Goal: Information Seeking & Learning: Learn about a topic

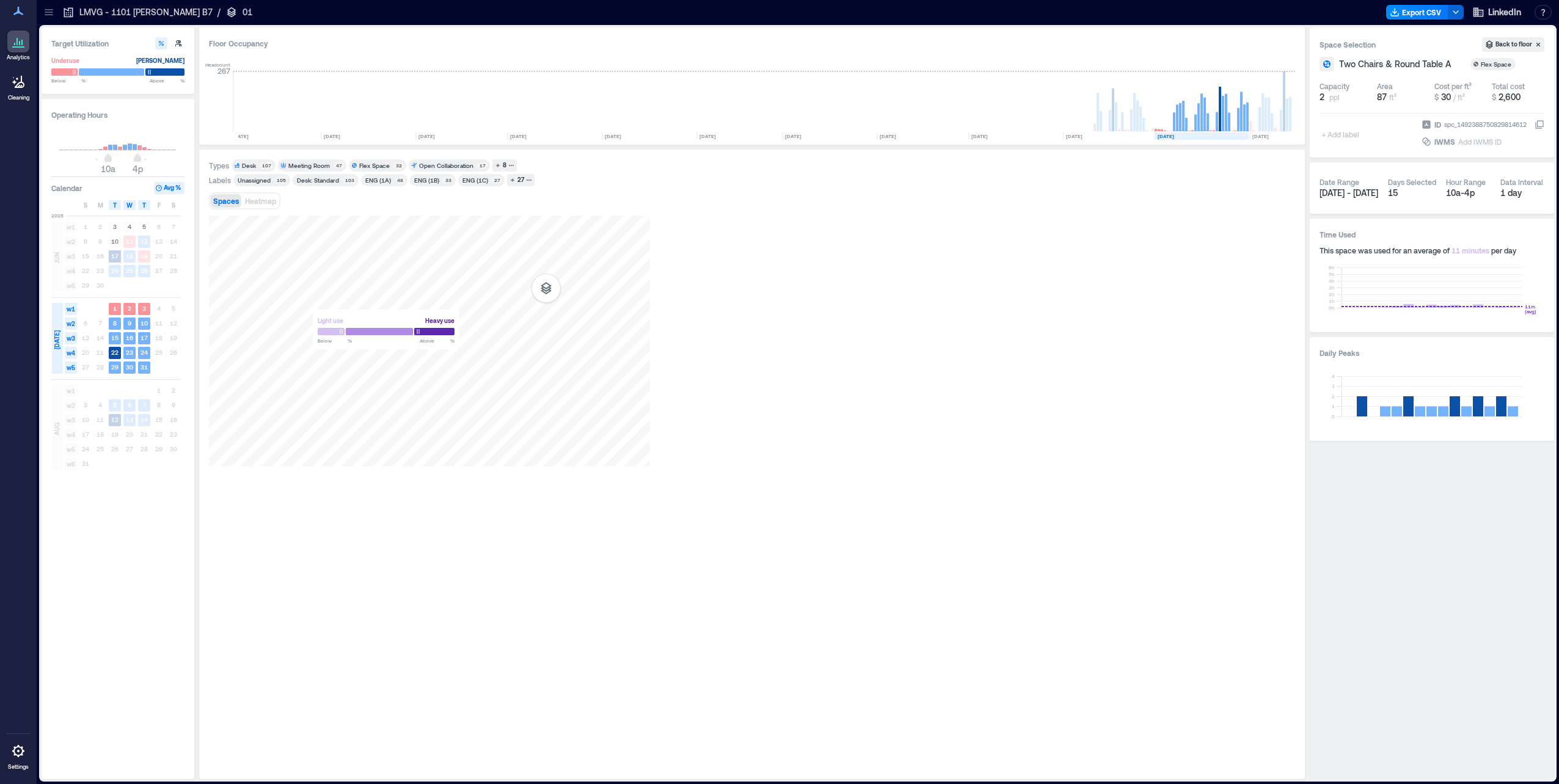
scroll to position [0, 834]
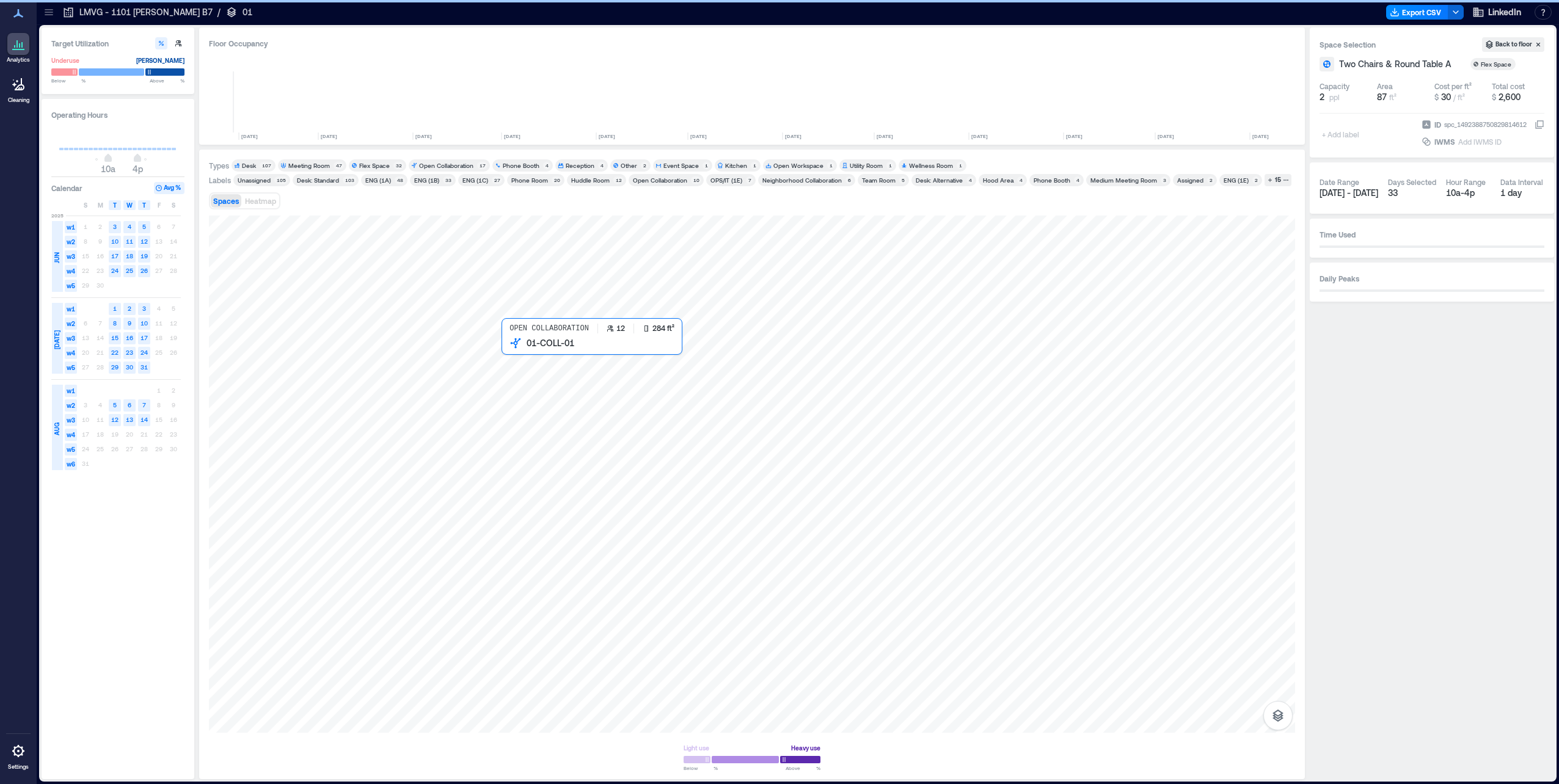
scroll to position [0, 843]
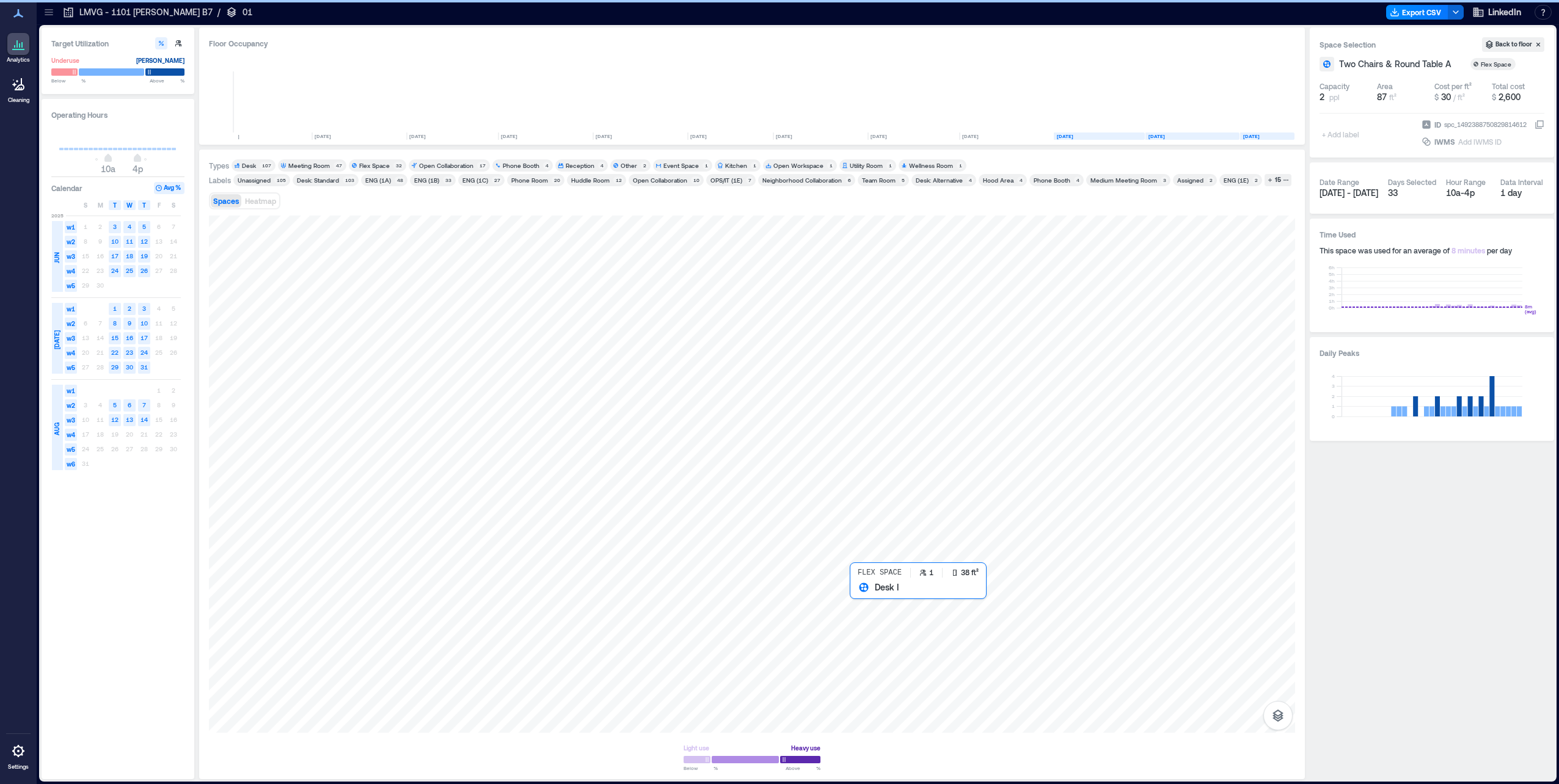
click at [864, 600] on div at bounding box center [752, 474] width 1086 height 517
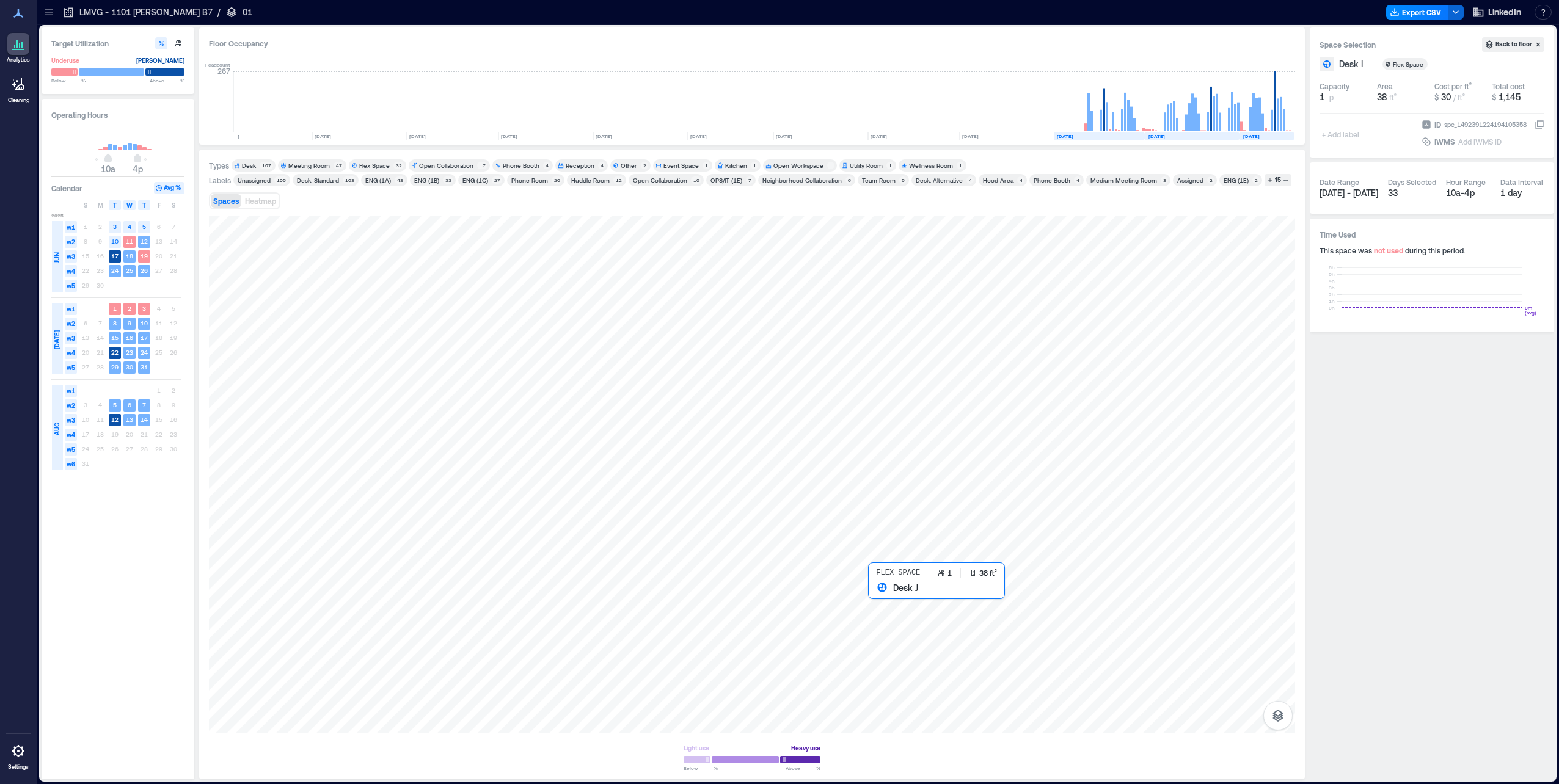
click at [873, 602] on div at bounding box center [752, 474] width 1086 height 517
click at [834, 601] on div at bounding box center [752, 474] width 1086 height 517
click at [808, 601] on div at bounding box center [752, 474] width 1086 height 517
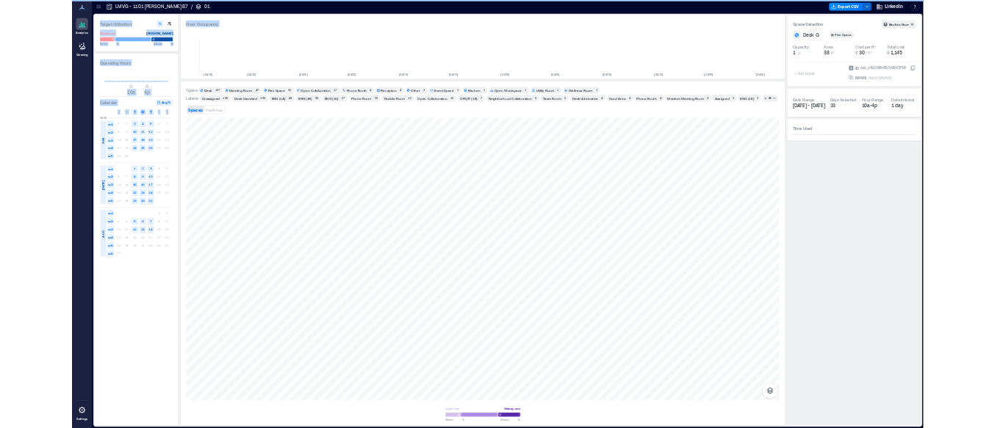
scroll to position [0, 1014]
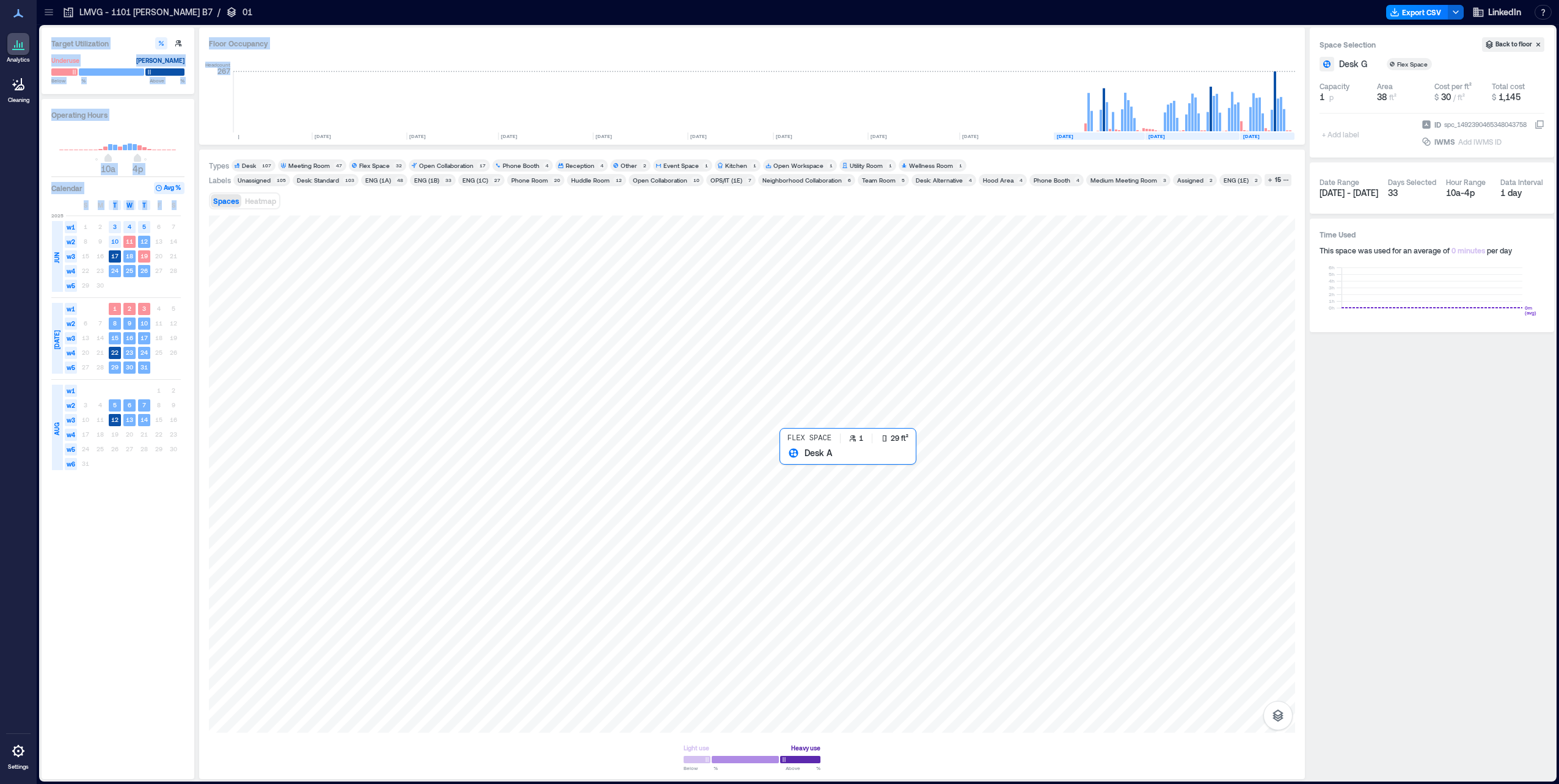
click at [787, 474] on div at bounding box center [752, 474] width 1086 height 517
click at [819, 473] on div at bounding box center [752, 474] width 1086 height 517
click at [824, 494] on div at bounding box center [752, 474] width 1086 height 517
click at [845, 497] on div at bounding box center [752, 474] width 1086 height 517
click at [798, 603] on div at bounding box center [752, 474] width 1086 height 517
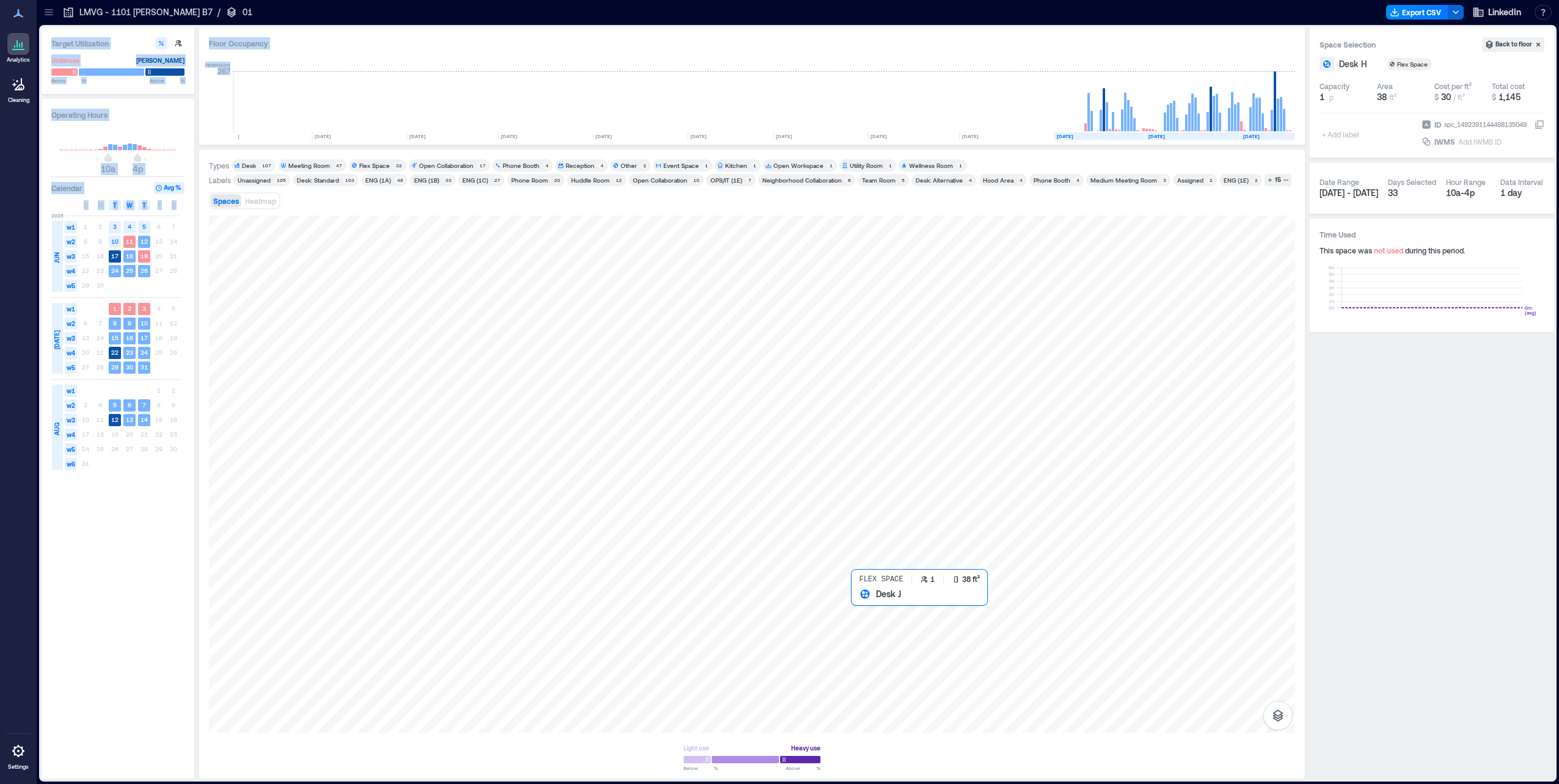
click at [862, 609] on div at bounding box center [752, 474] width 1086 height 517
click at [833, 609] on div at bounding box center [752, 474] width 1086 height 517
click at [839, 617] on div at bounding box center [752, 474] width 1086 height 517
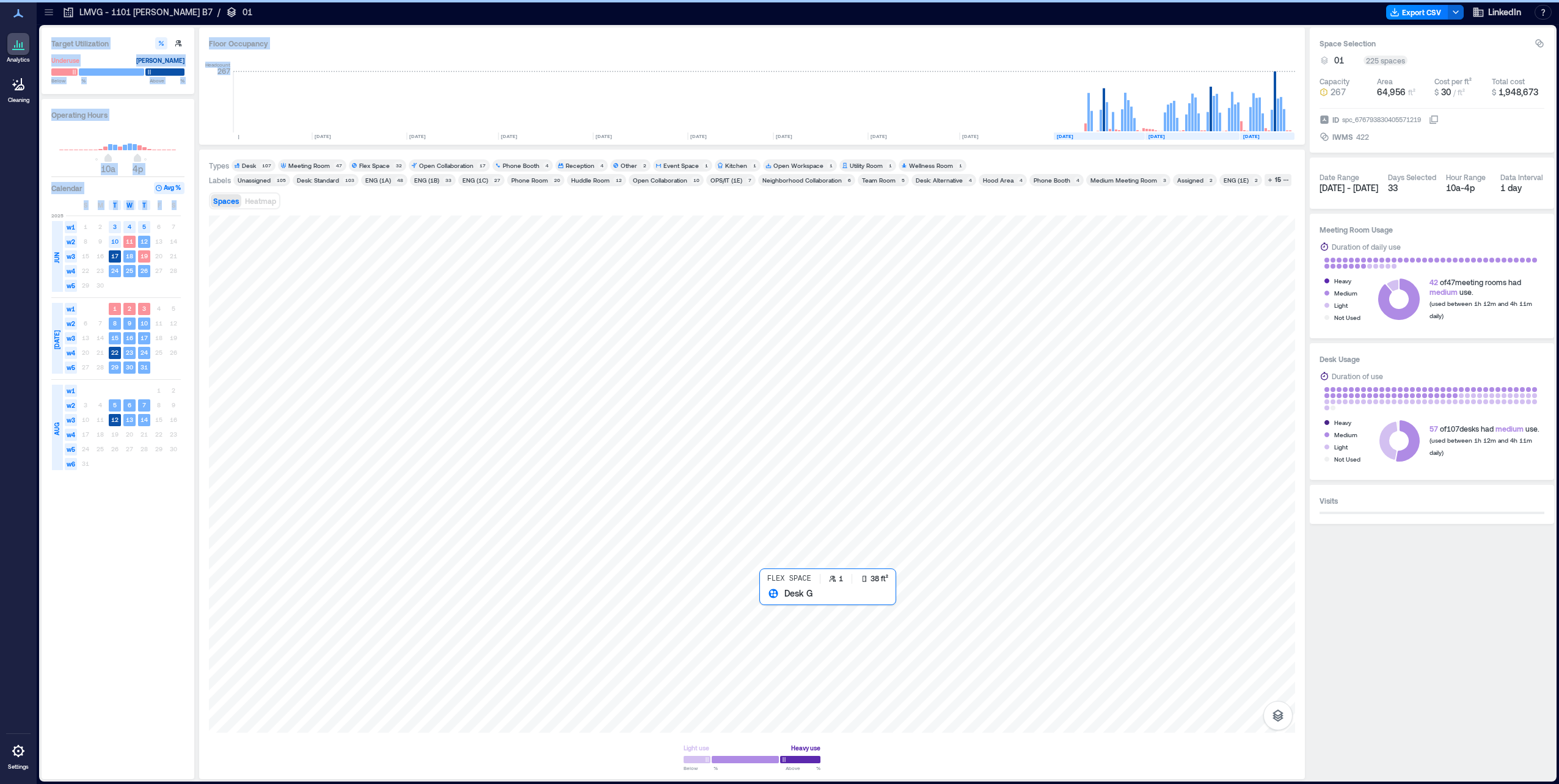
click at [767, 614] on div at bounding box center [752, 474] width 1086 height 517
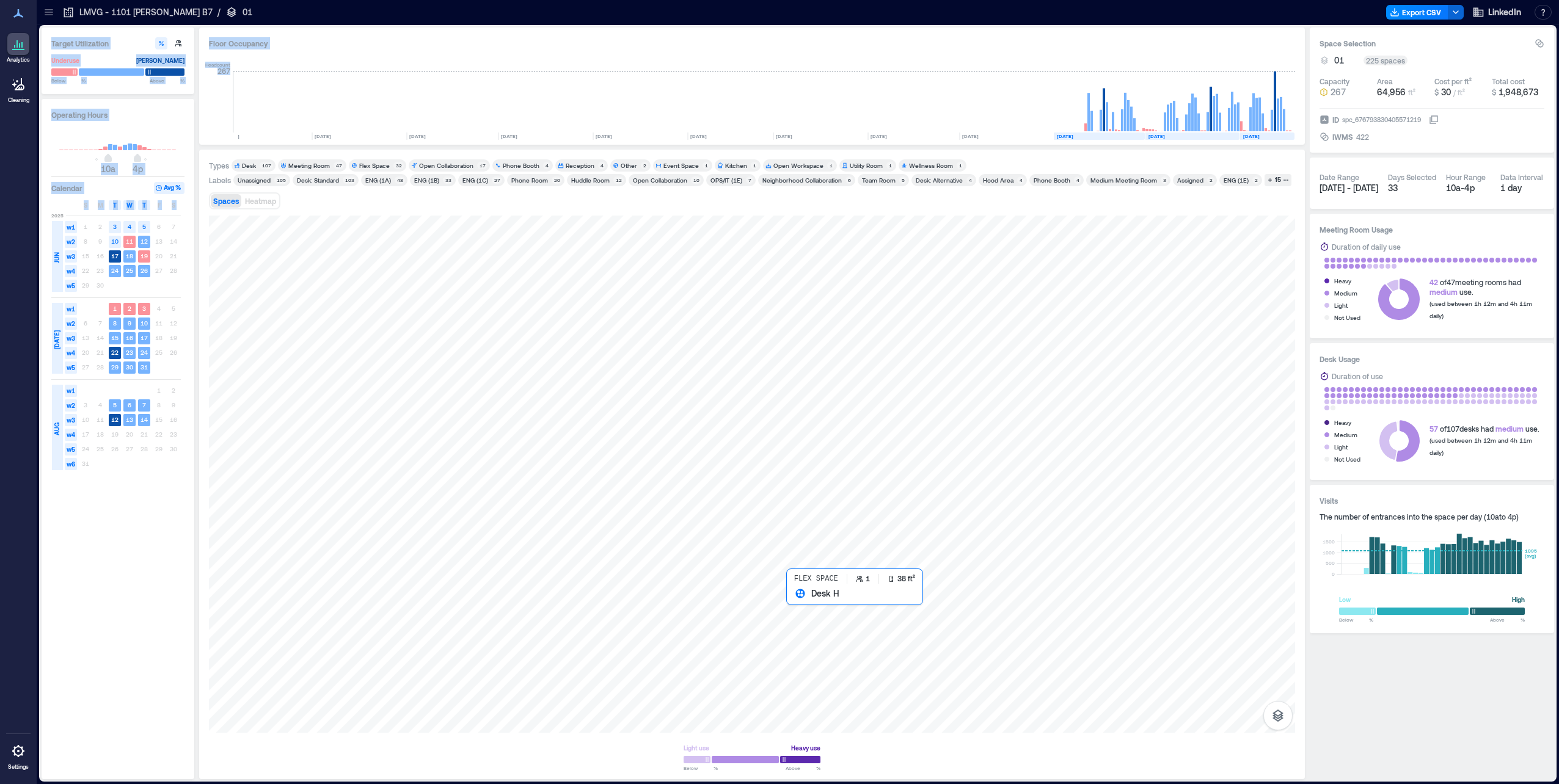
click at [802, 612] on div at bounding box center [752, 474] width 1086 height 517
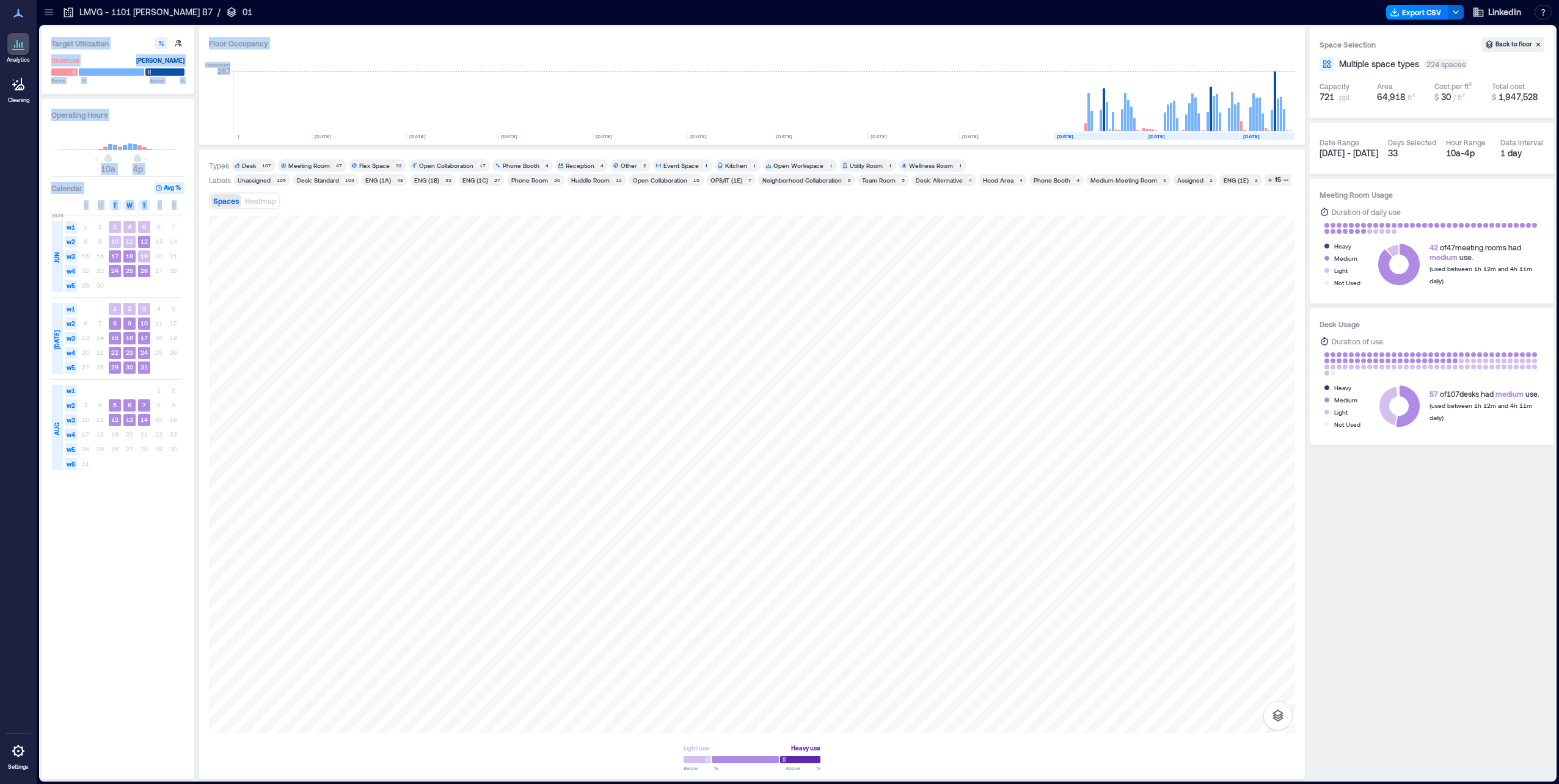
click at [383, 168] on div "Flex Space" at bounding box center [374, 165] width 31 height 8
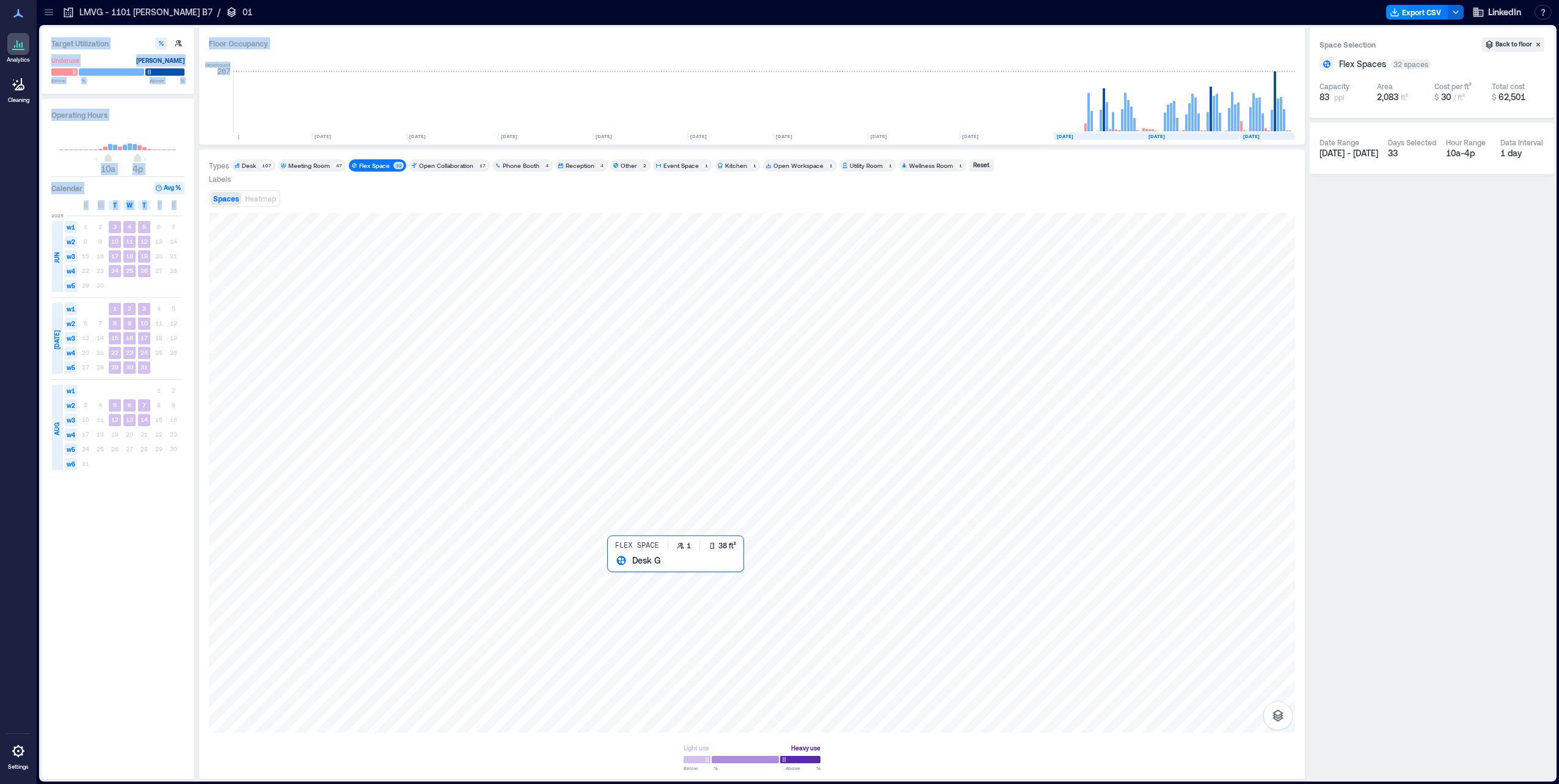
click at [625, 581] on div at bounding box center [752, 472] width 1086 height 520
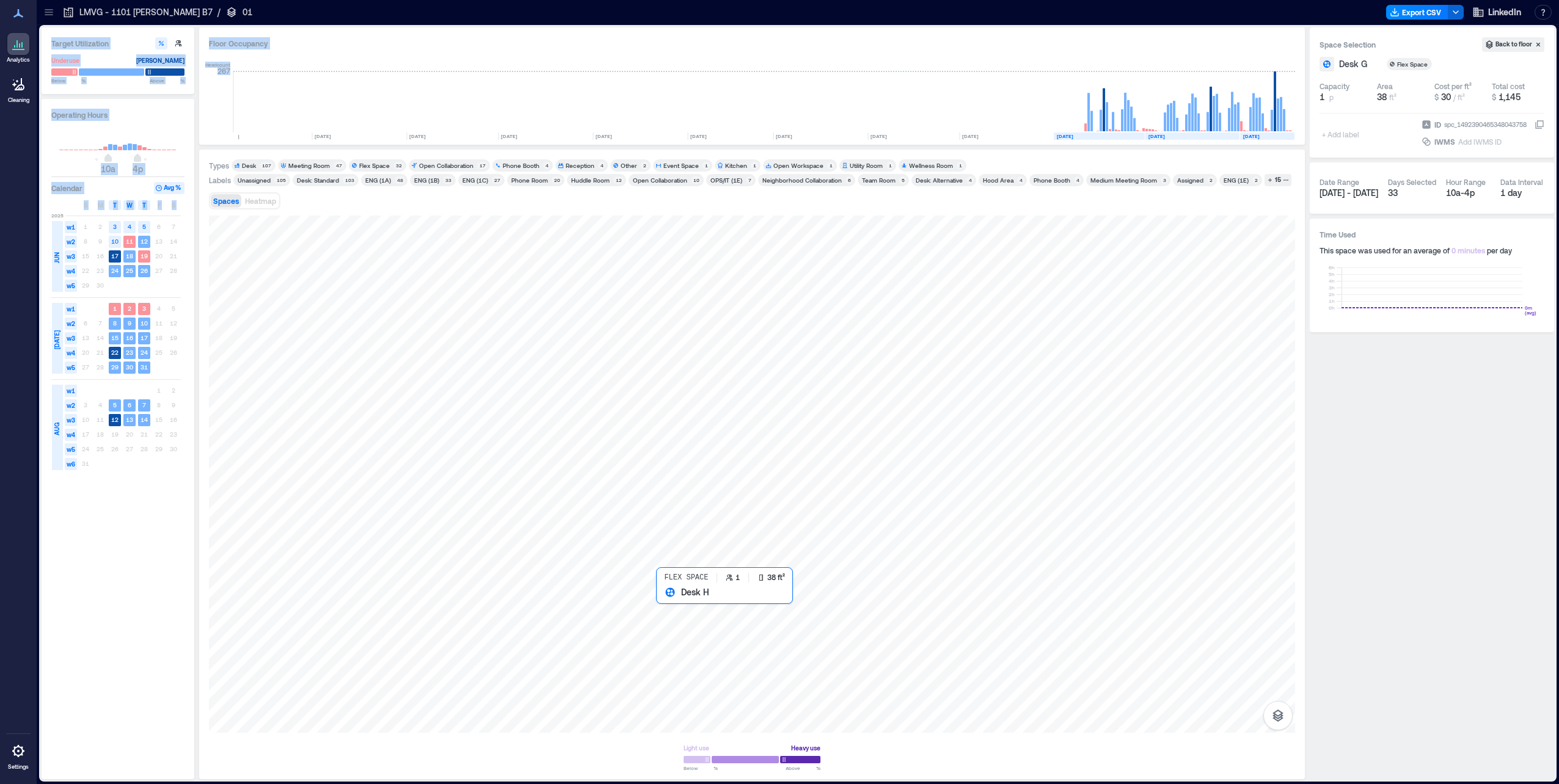
click at [680, 629] on div at bounding box center [752, 474] width 1086 height 517
click at [738, 622] on div at bounding box center [752, 474] width 1086 height 517
click at [782, 623] on div at bounding box center [752, 474] width 1086 height 517
click at [669, 441] on div at bounding box center [752, 474] width 1086 height 517
click at [699, 455] on div at bounding box center [752, 474] width 1086 height 517
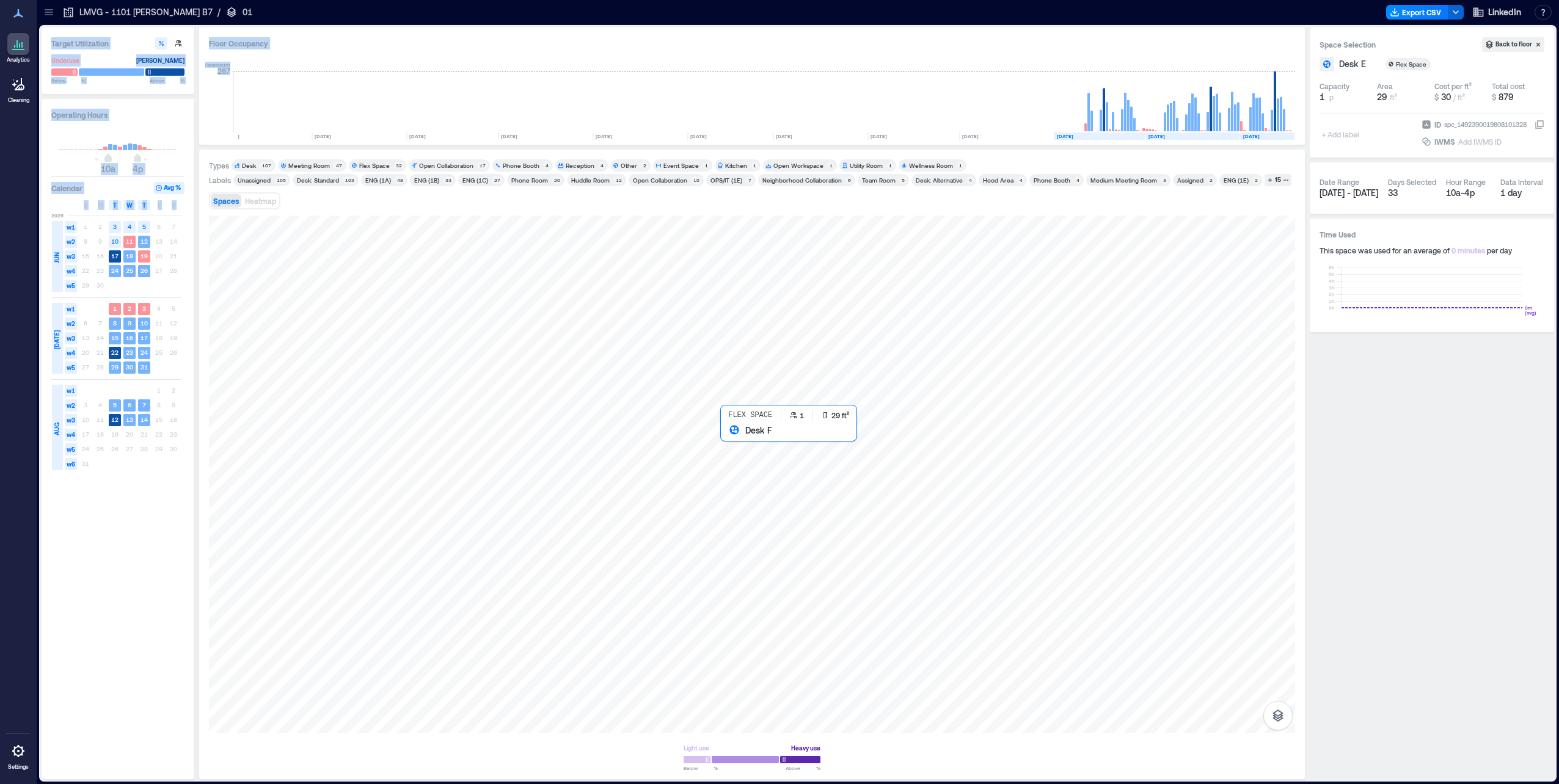
click at [732, 455] on div at bounding box center [752, 474] width 1086 height 517
click at [486, 574] on div at bounding box center [752, 474] width 1086 height 517
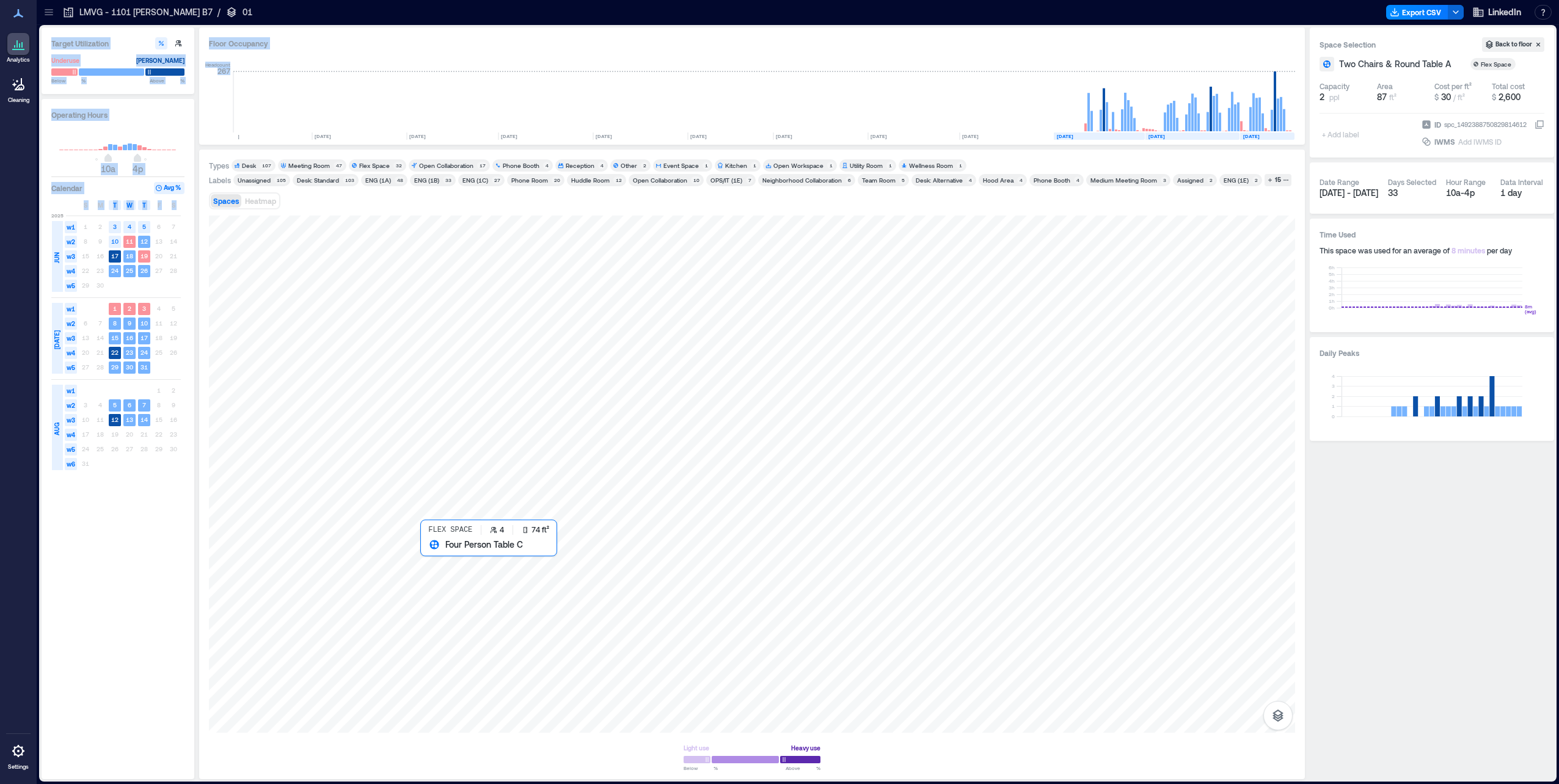
click at [450, 584] on div at bounding box center [752, 474] width 1086 height 517
click at [406, 521] on div at bounding box center [752, 474] width 1086 height 517
click at [397, 461] on div at bounding box center [752, 474] width 1086 height 517
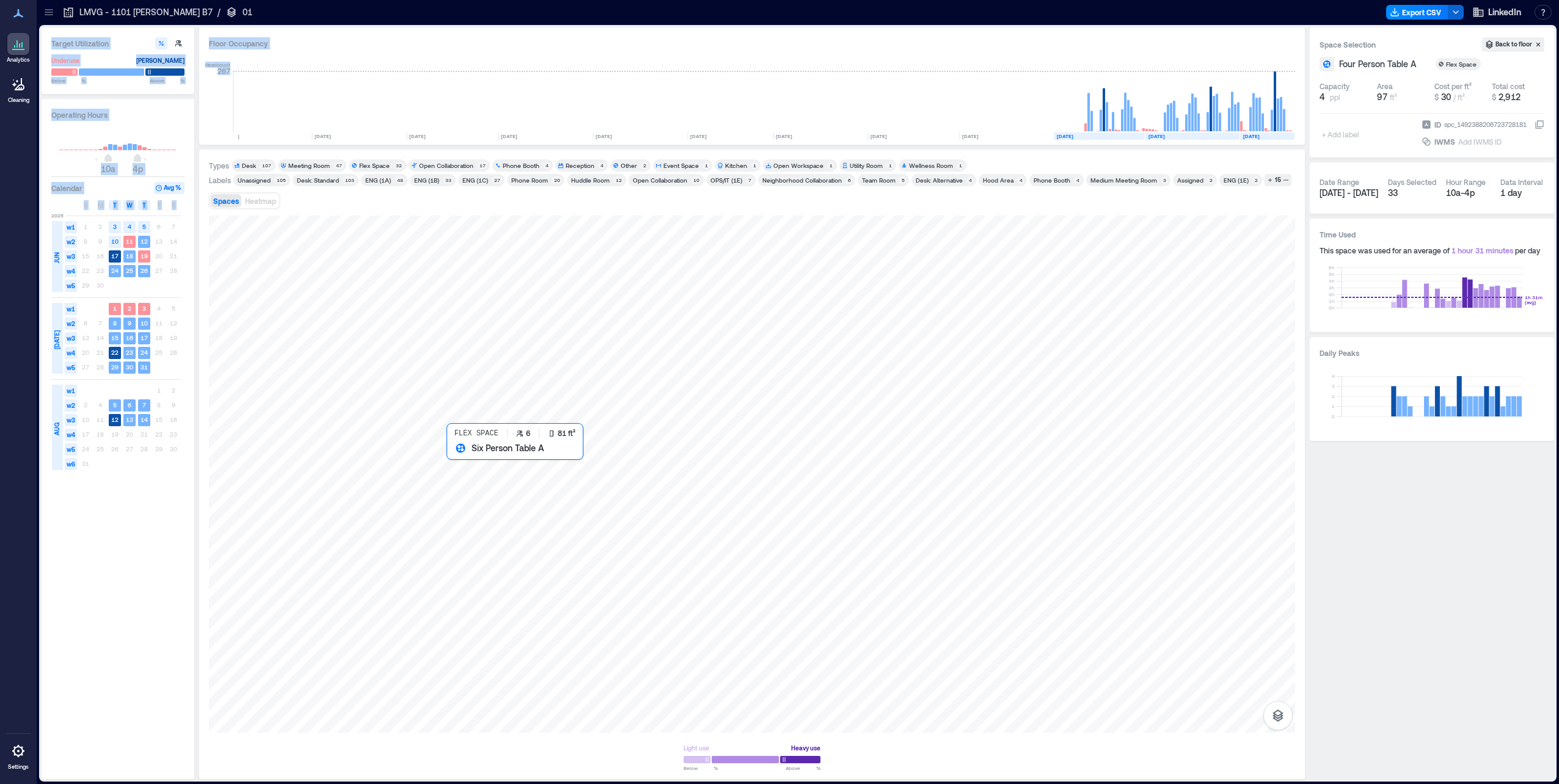
click at [476, 471] on div at bounding box center [752, 474] width 1086 height 517
click at [512, 471] on div at bounding box center [752, 474] width 1086 height 517
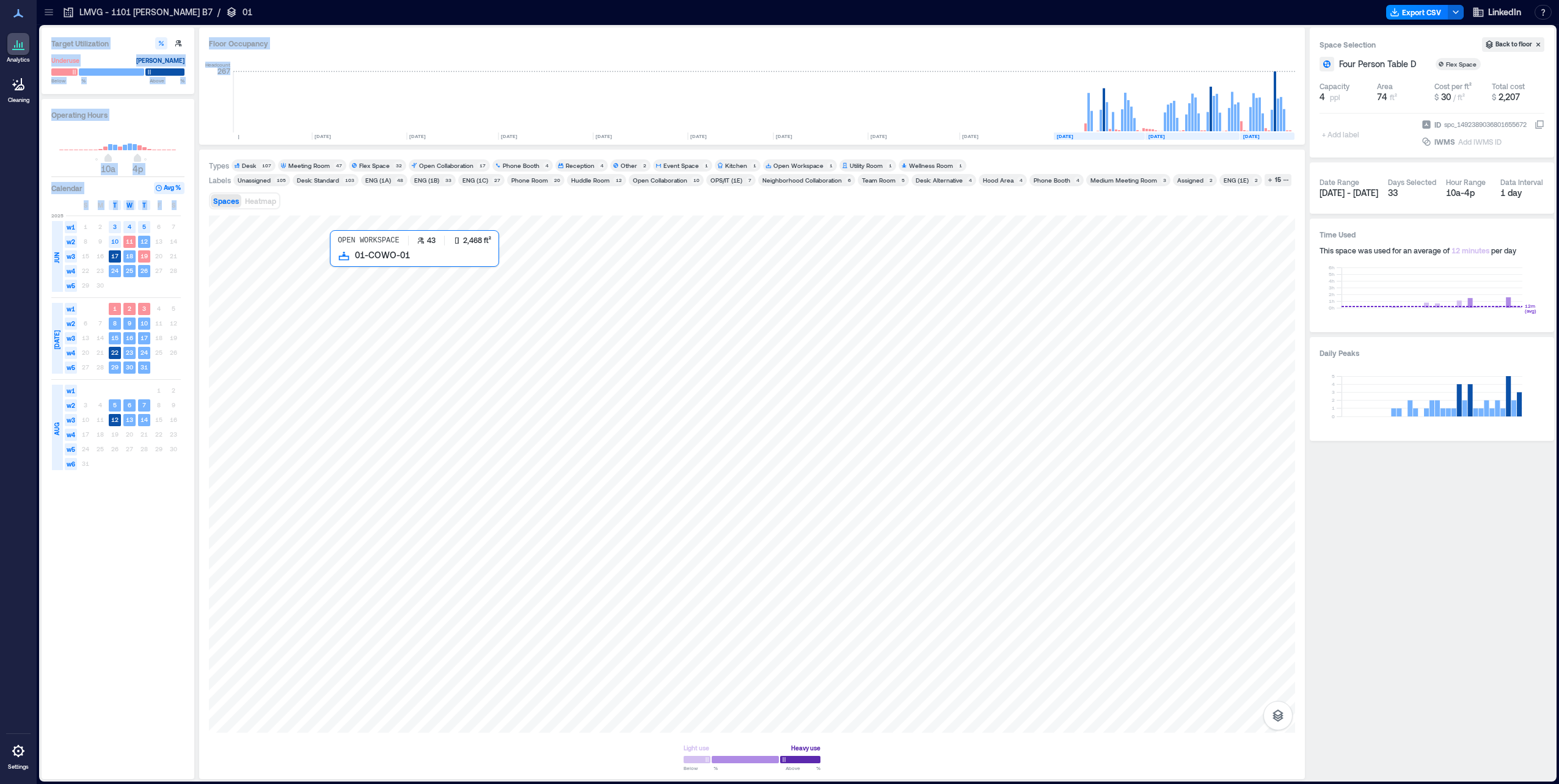
click at [386, 407] on div at bounding box center [752, 474] width 1086 height 517
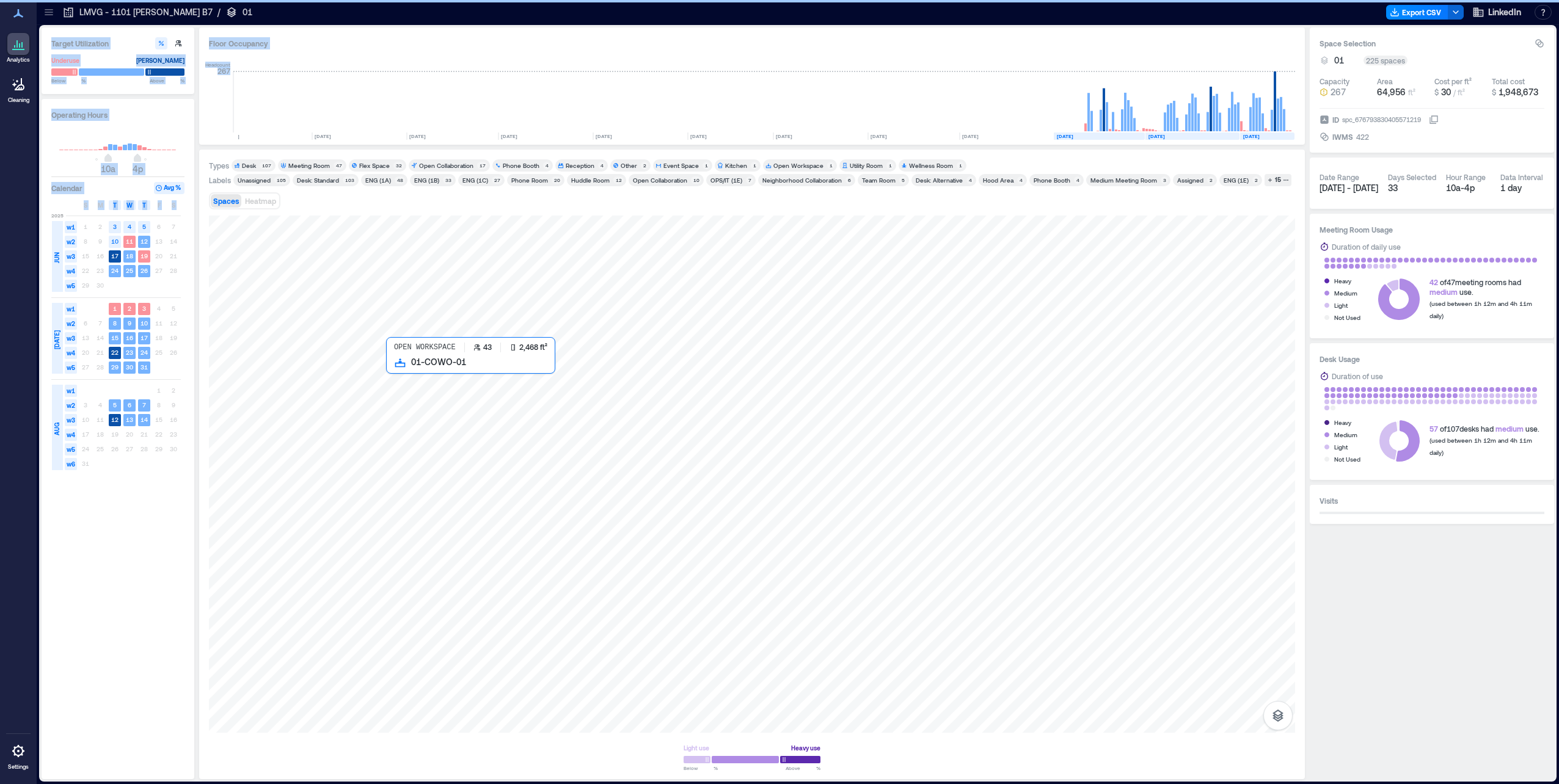
click at [185, 486] on div "Operating Hours 10a 4p Calendar Avg % S M T W T F S 2025 JUN w1 1 2 3 4 5 6 7 w…" at bounding box center [118, 439] width 153 height 680
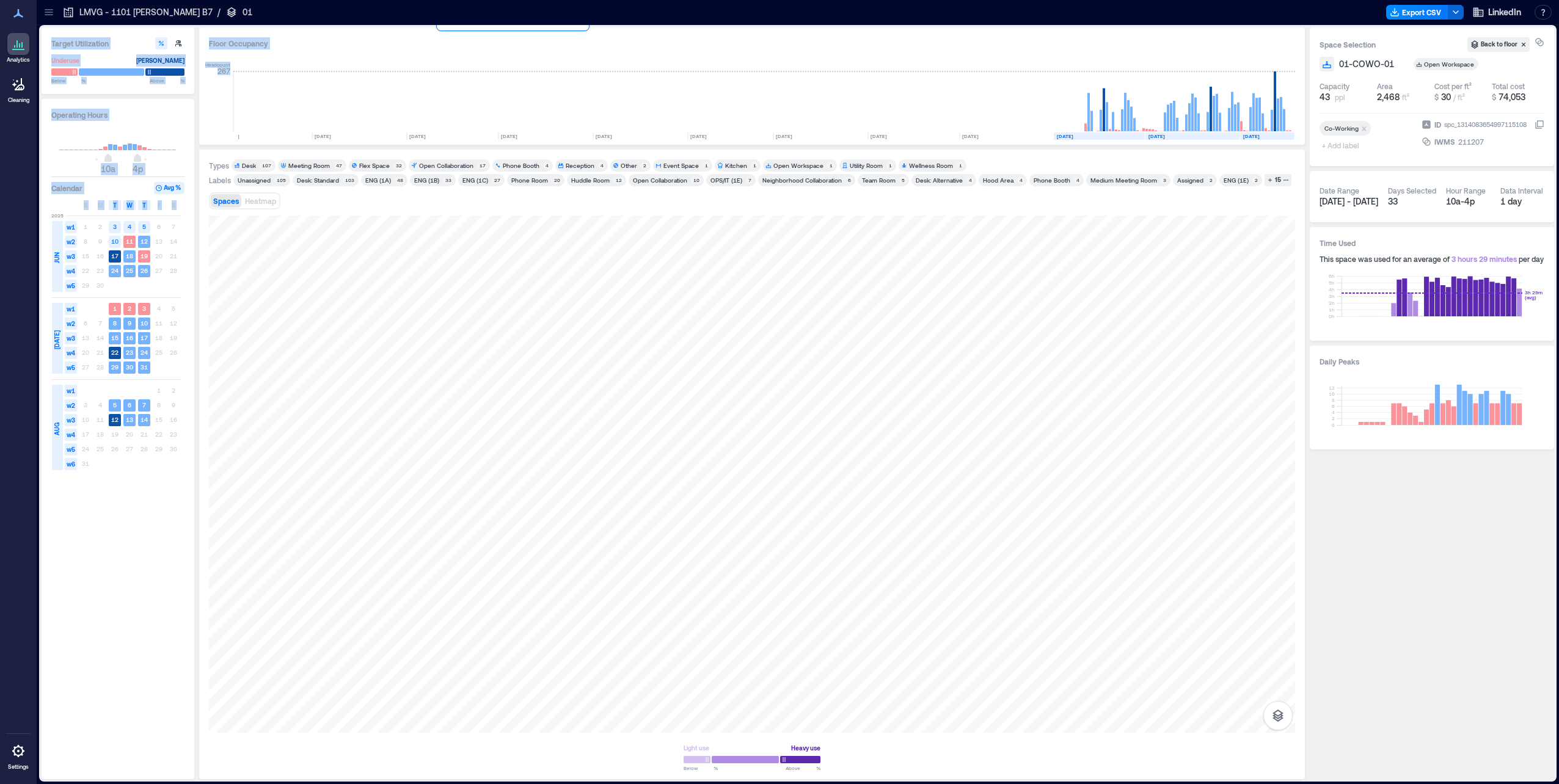
click at [747, 531] on div at bounding box center [752, 474] width 1086 height 517
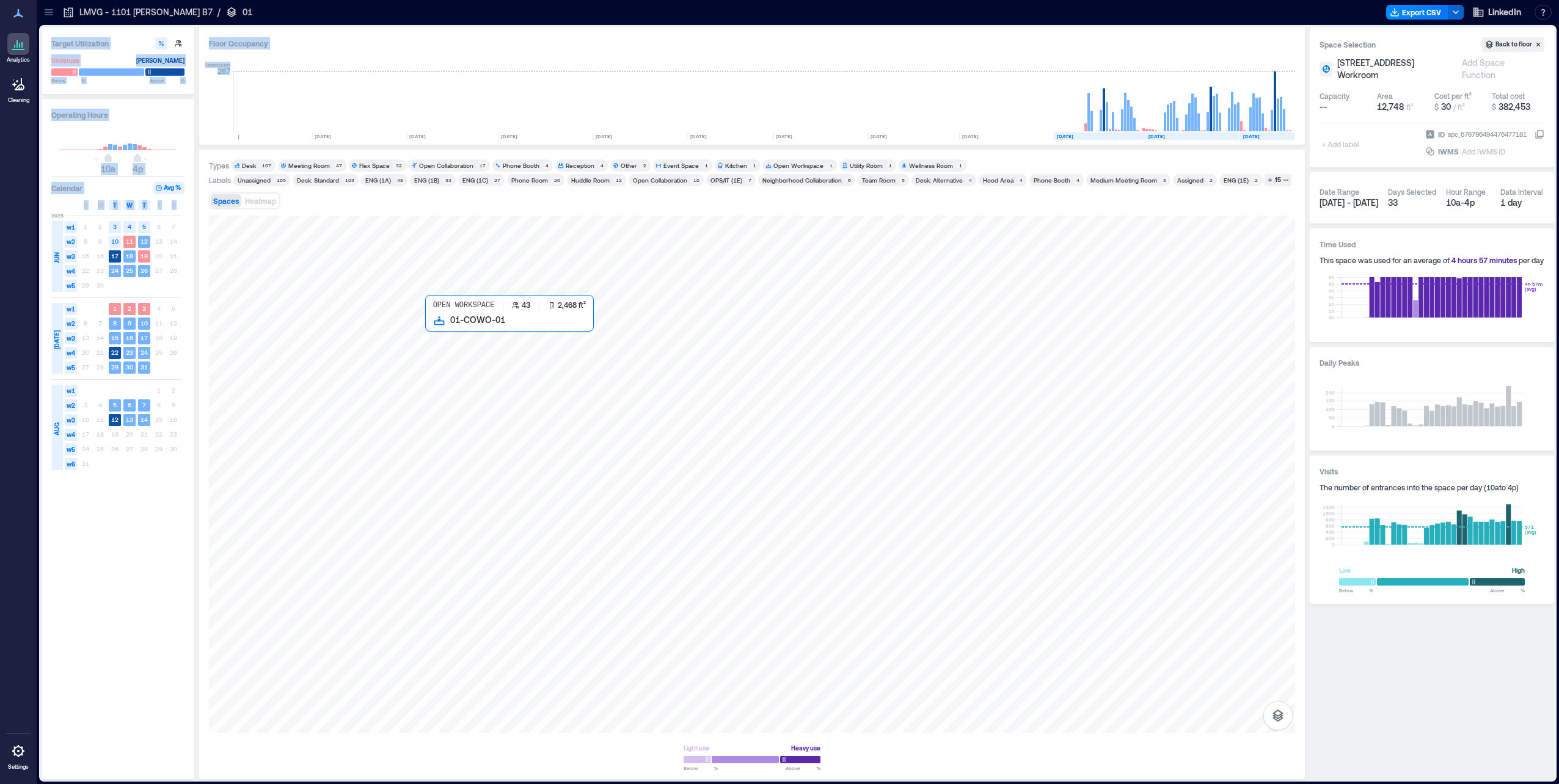
click at [659, 491] on div at bounding box center [752, 474] width 1086 height 517
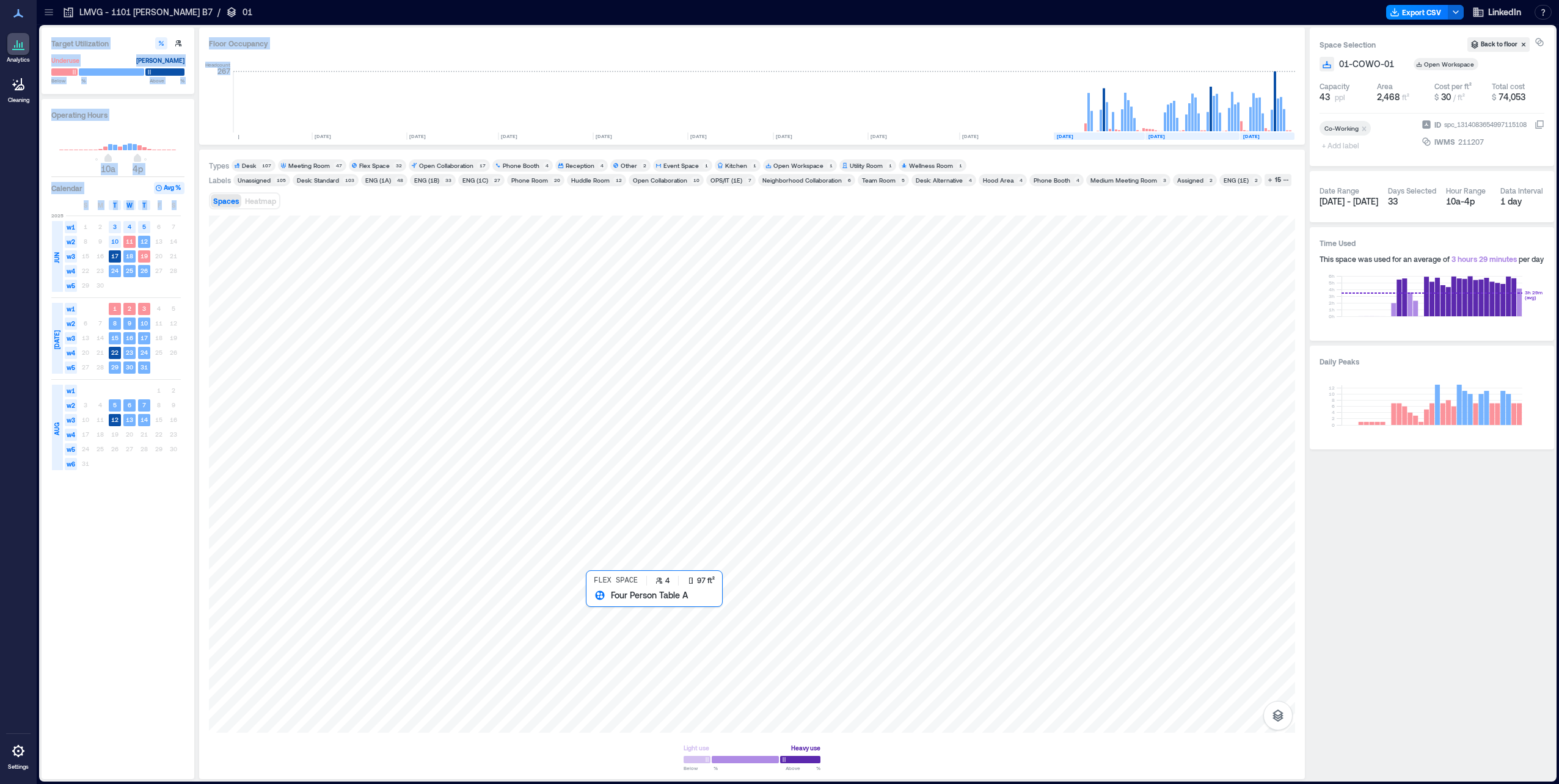
click at [611, 628] on div at bounding box center [752, 474] width 1086 height 517
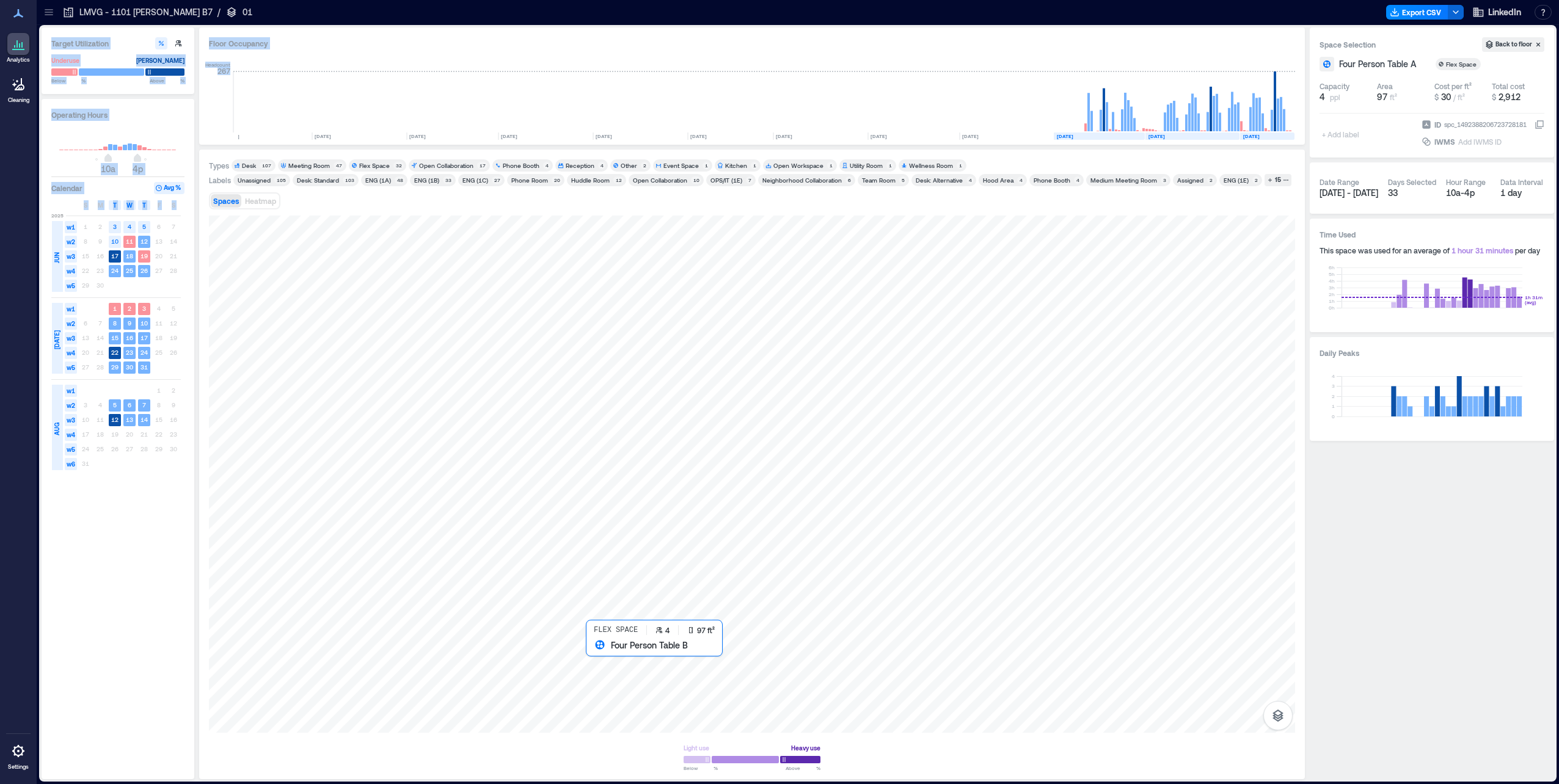
click at [616, 670] on div at bounding box center [752, 474] width 1086 height 517
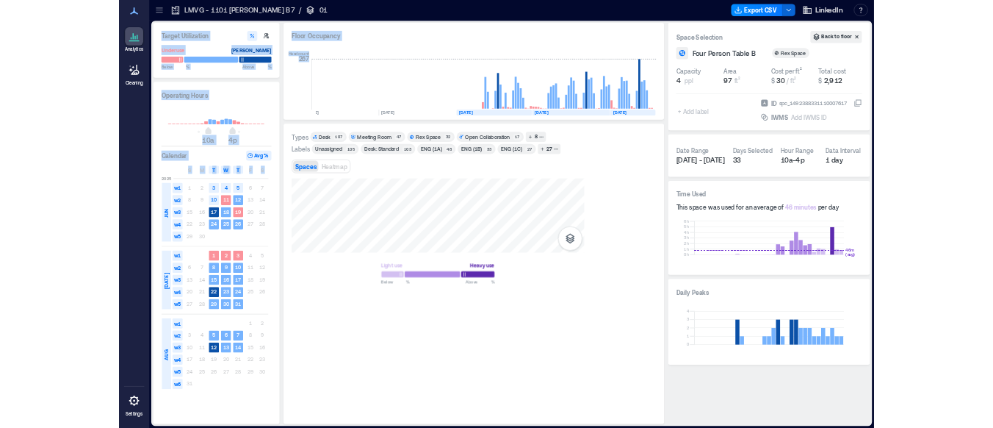
scroll to position [0, 1790]
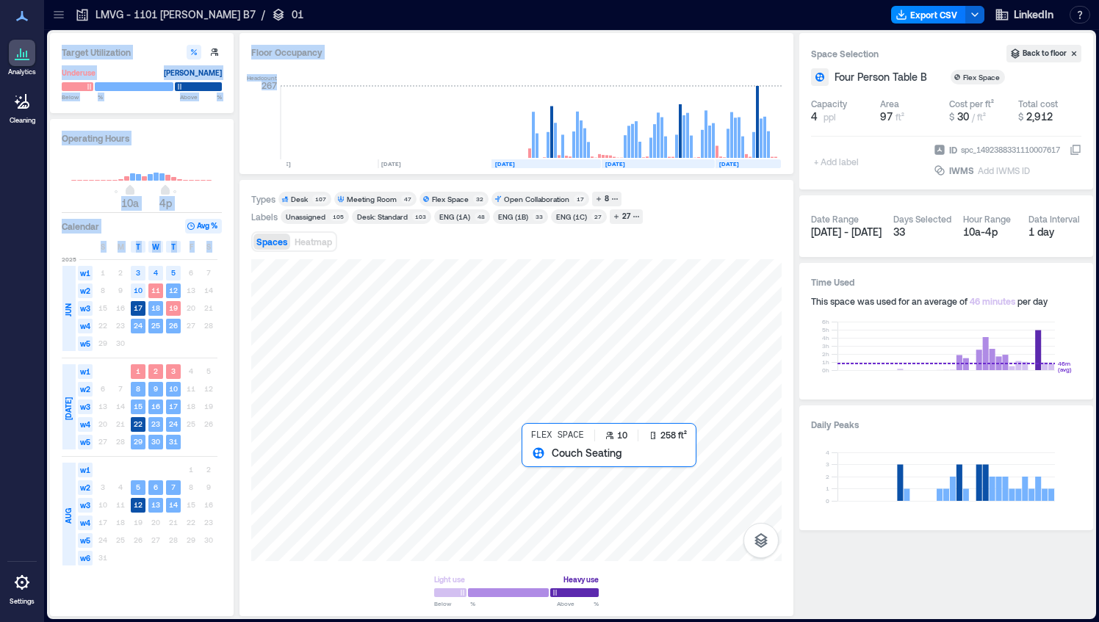
click at [580, 491] on div at bounding box center [516, 410] width 530 height 302
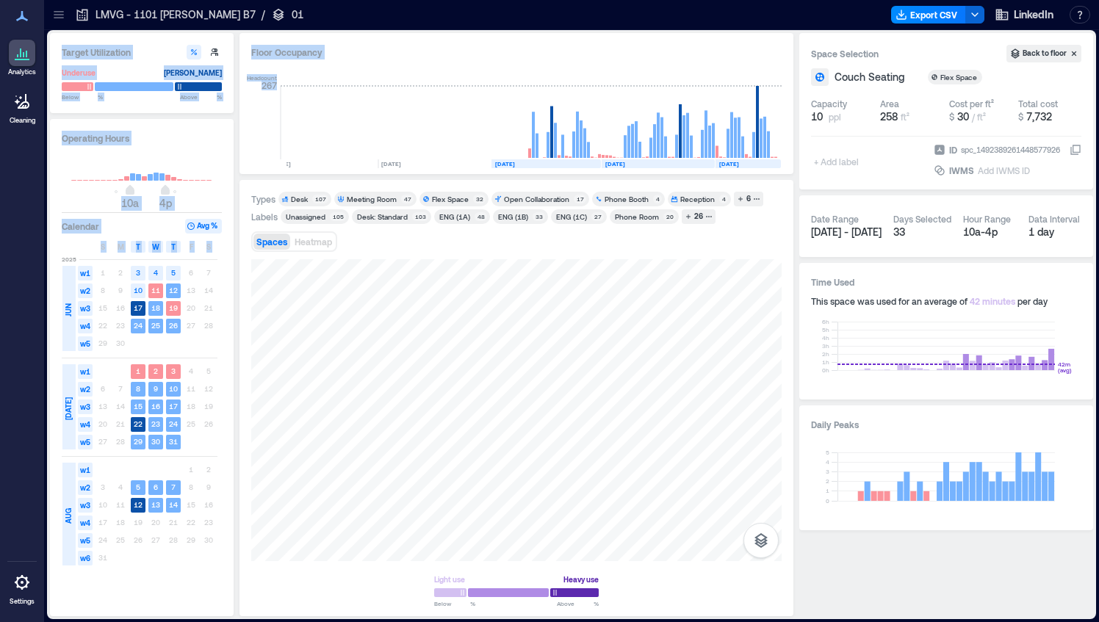
click at [218, 346] on div "Target Utilization Underuse Critical mass Below ** % Above ** % Operating Hours…" at bounding box center [571, 324] width 1043 height 583
drag, startPoint x: 501, startPoint y: 397, endPoint x: 798, endPoint y: 335, distance: 303.3
drag, startPoint x: 310, startPoint y: 356, endPoint x: 403, endPoint y: 249, distance: 142.2
click at [403, 249] on div "Types Desk 107 Meeting Room 47 Flex Space 32 Open Collaboration 17 Phone Booth …" at bounding box center [516, 399] width 530 height 414
click at [445, 382] on div at bounding box center [516, 410] width 530 height 302
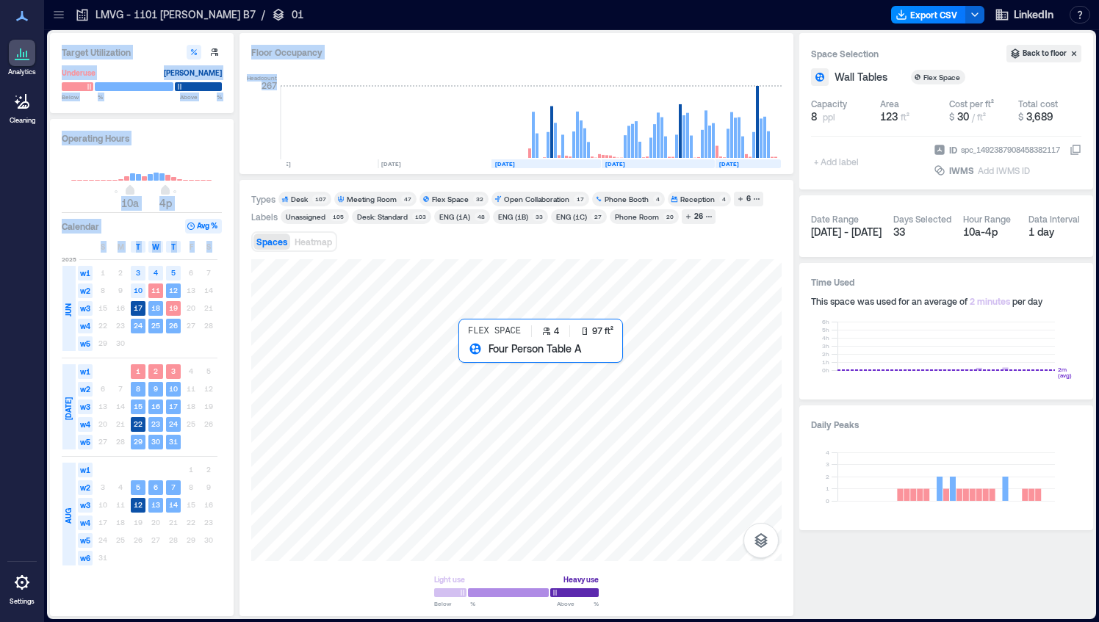
click at [470, 372] on div at bounding box center [516, 410] width 530 height 302
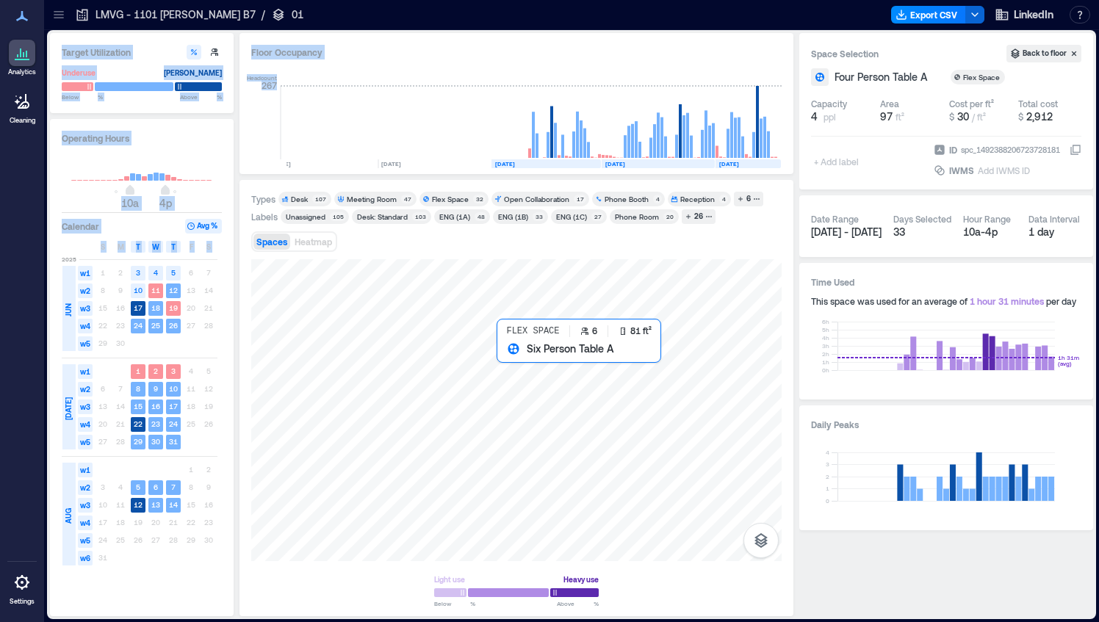
click at [507, 360] on div at bounding box center [516, 410] width 530 height 302
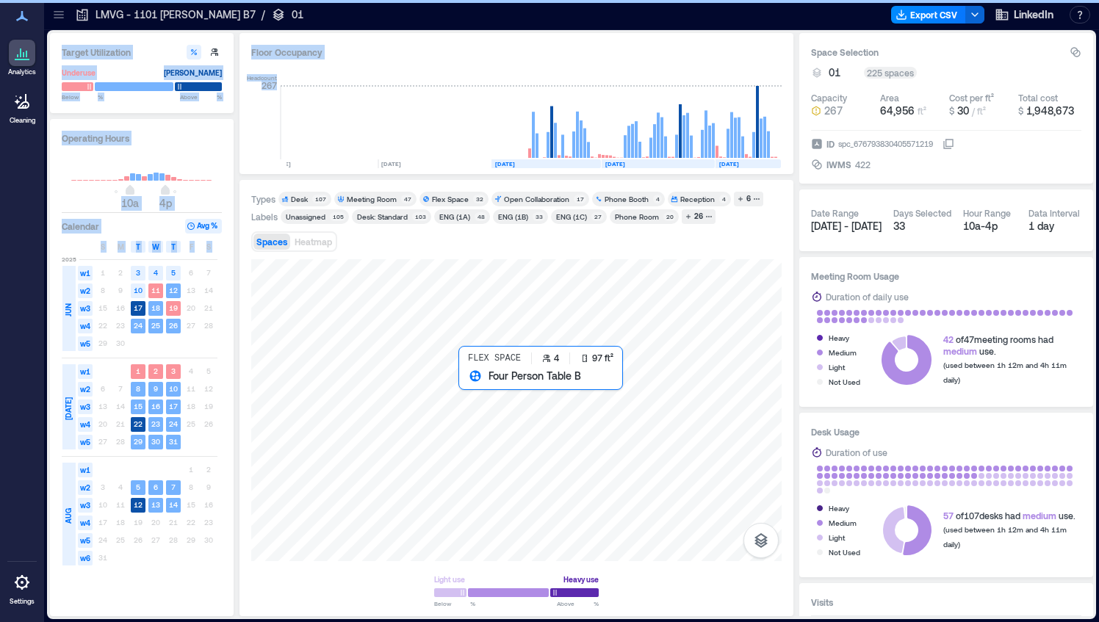
click at [467, 386] on div at bounding box center [516, 410] width 530 height 302
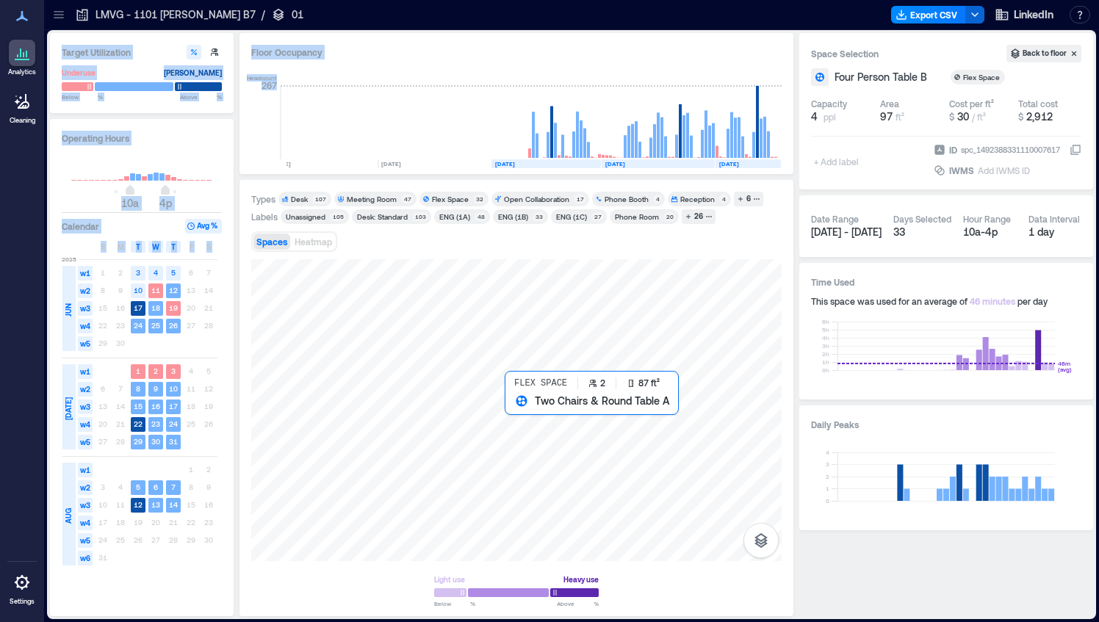
click at [520, 416] on div at bounding box center [516, 410] width 530 height 302
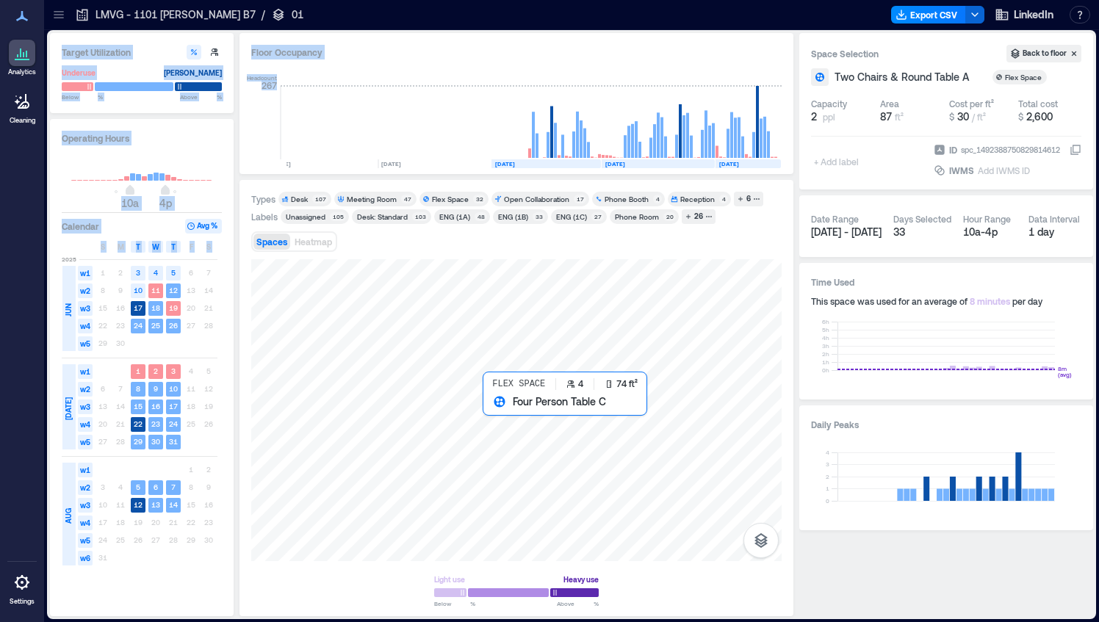
click at [495, 419] on div at bounding box center [516, 410] width 530 height 302
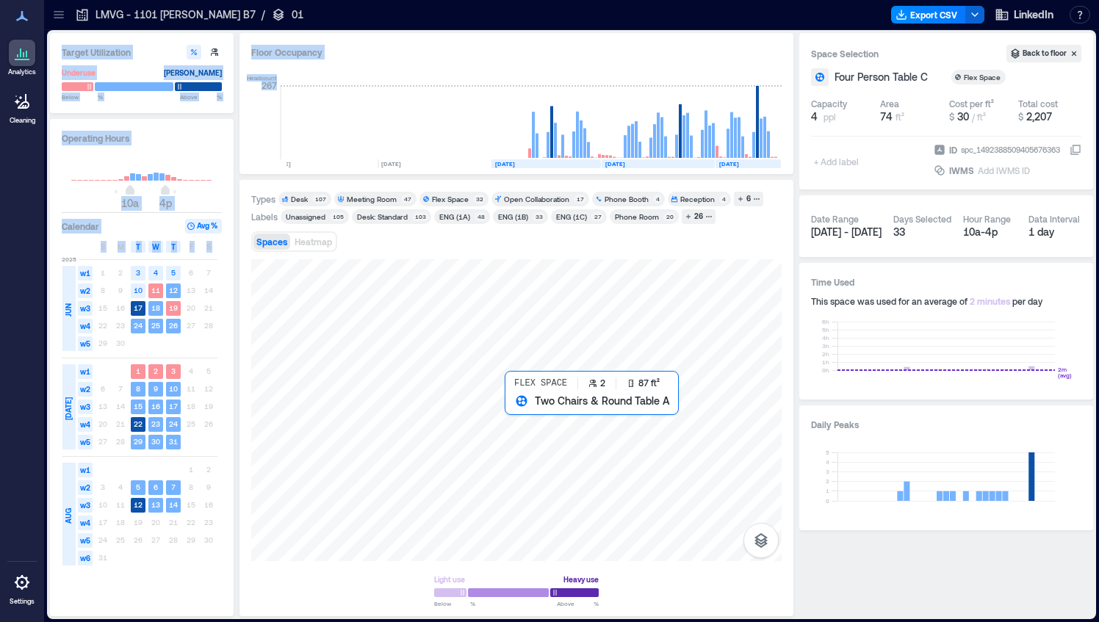
click at [522, 416] on div at bounding box center [516, 410] width 530 height 302
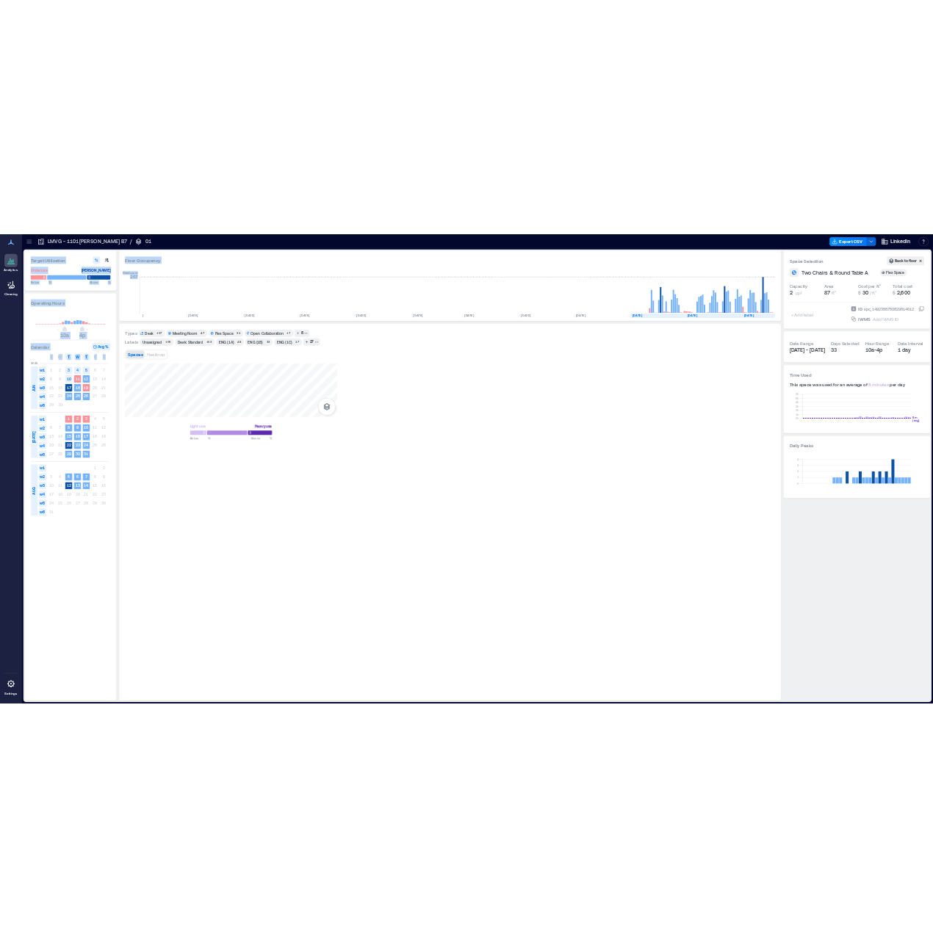
scroll to position [0, 1014]
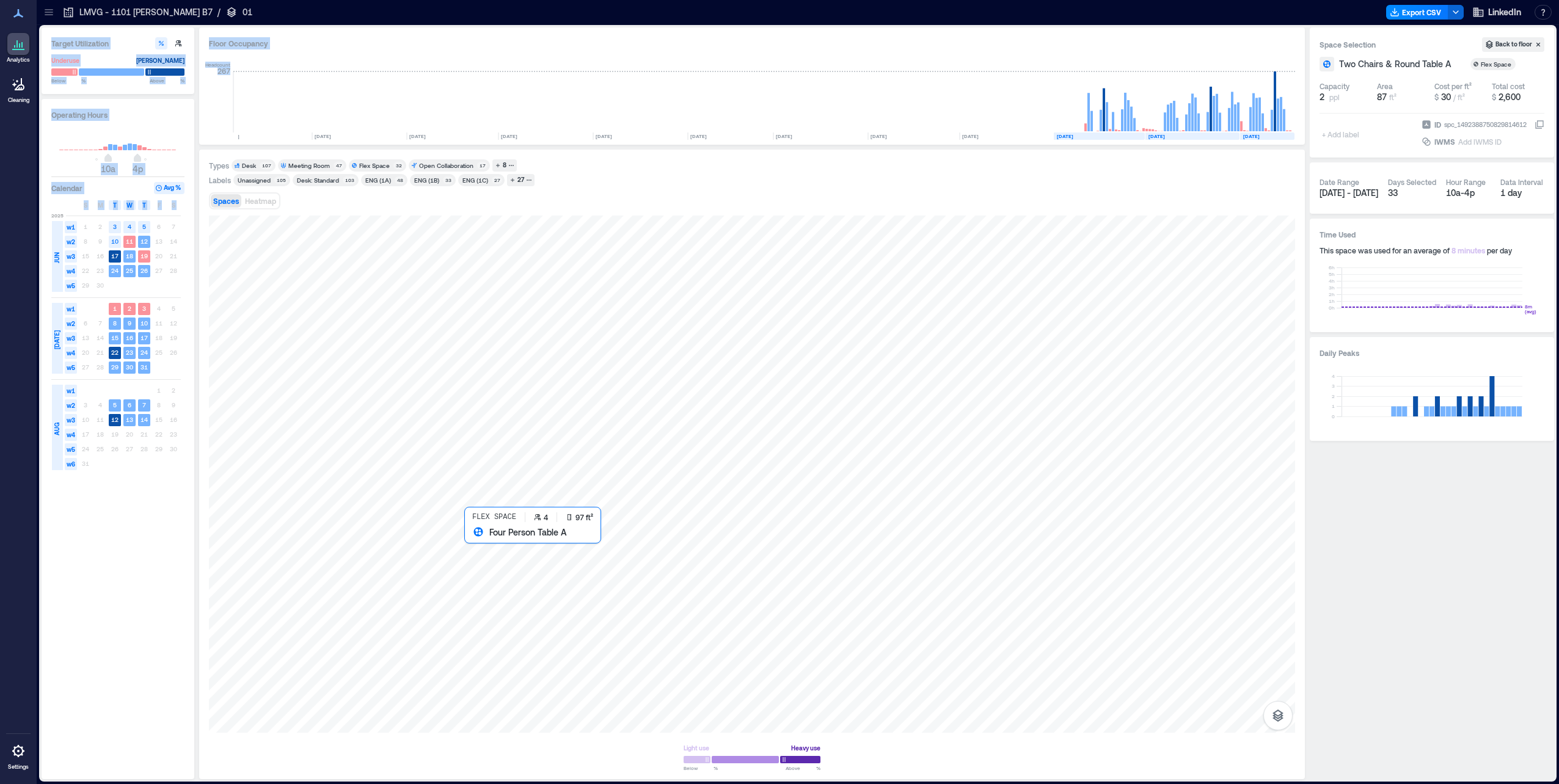
click at [478, 550] on div at bounding box center [752, 474] width 1086 height 517
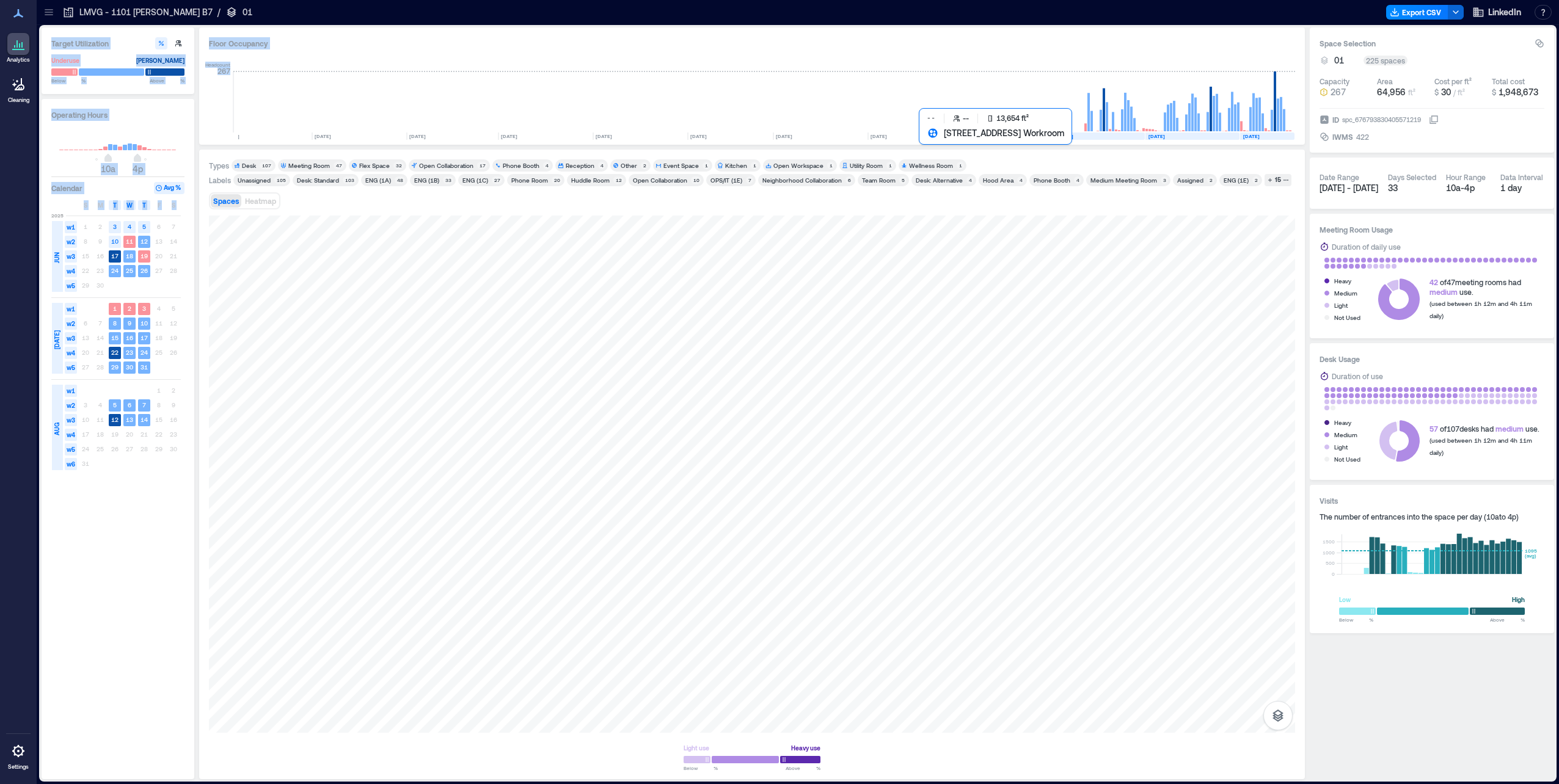
click at [1016, 286] on div at bounding box center [752, 474] width 1086 height 517
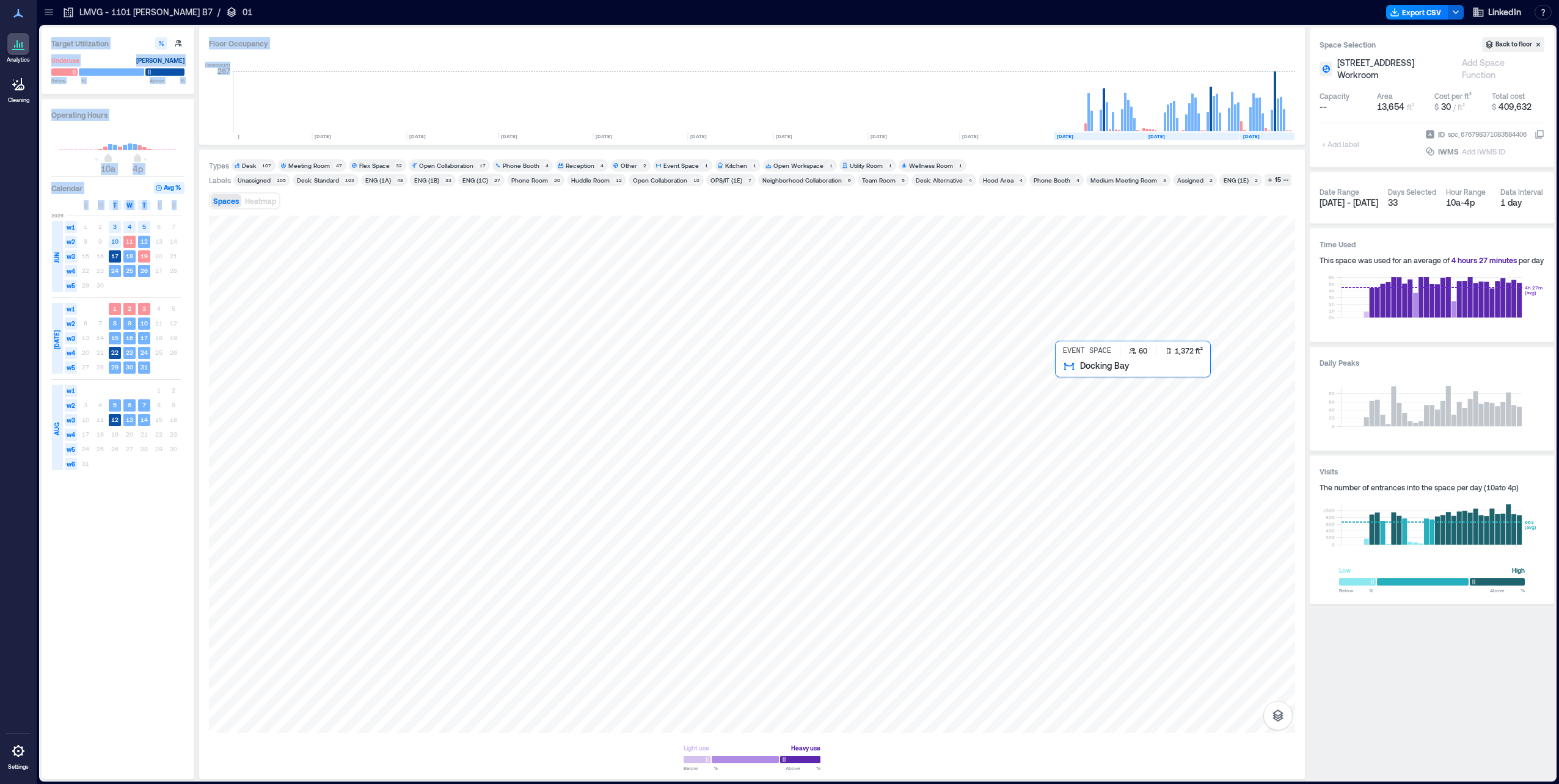
click at [1194, 377] on div at bounding box center [752, 474] width 1086 height 517
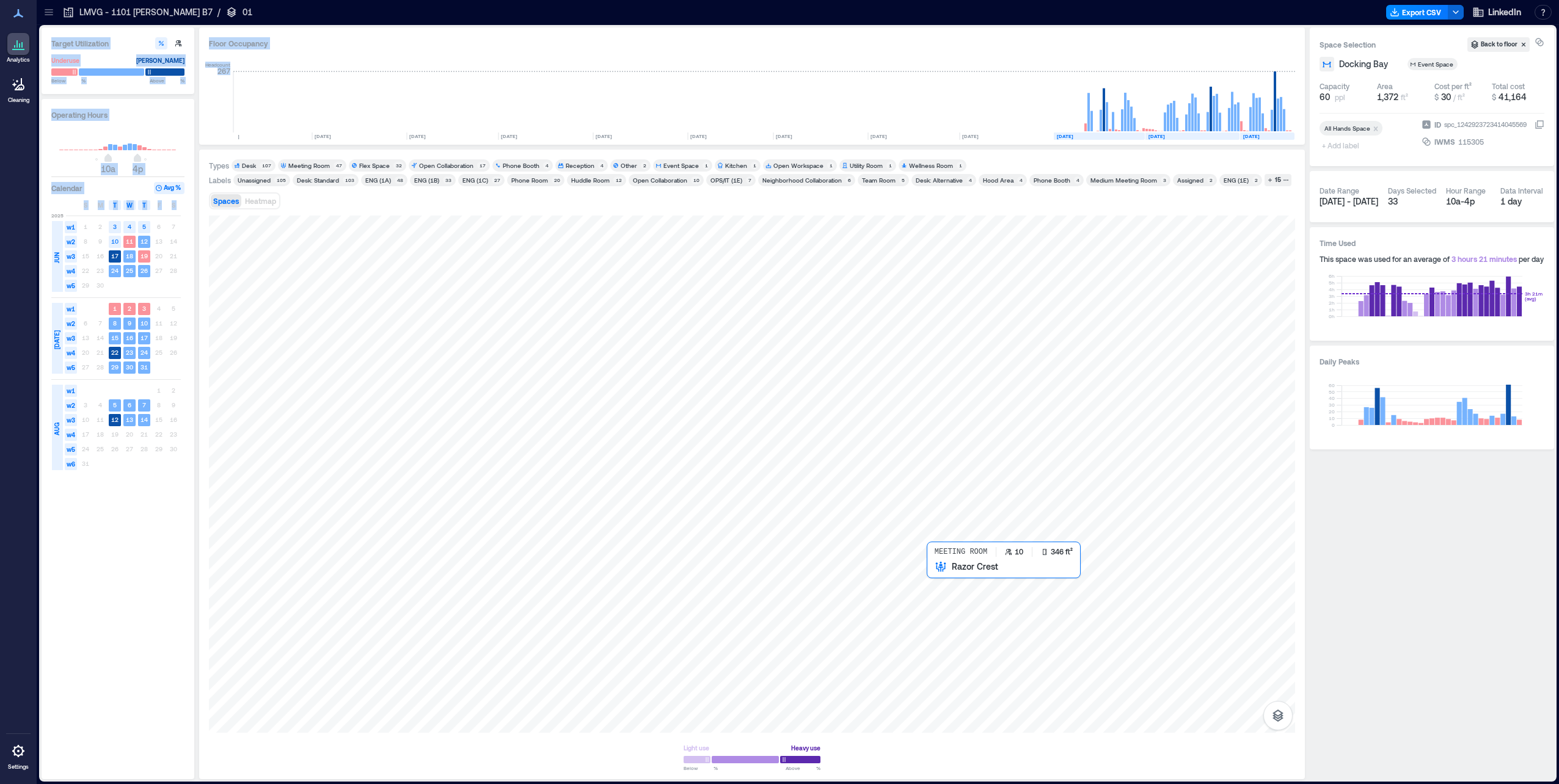
click at [954, 611] on div at bounding box center [752, 474] width 1086 height 517
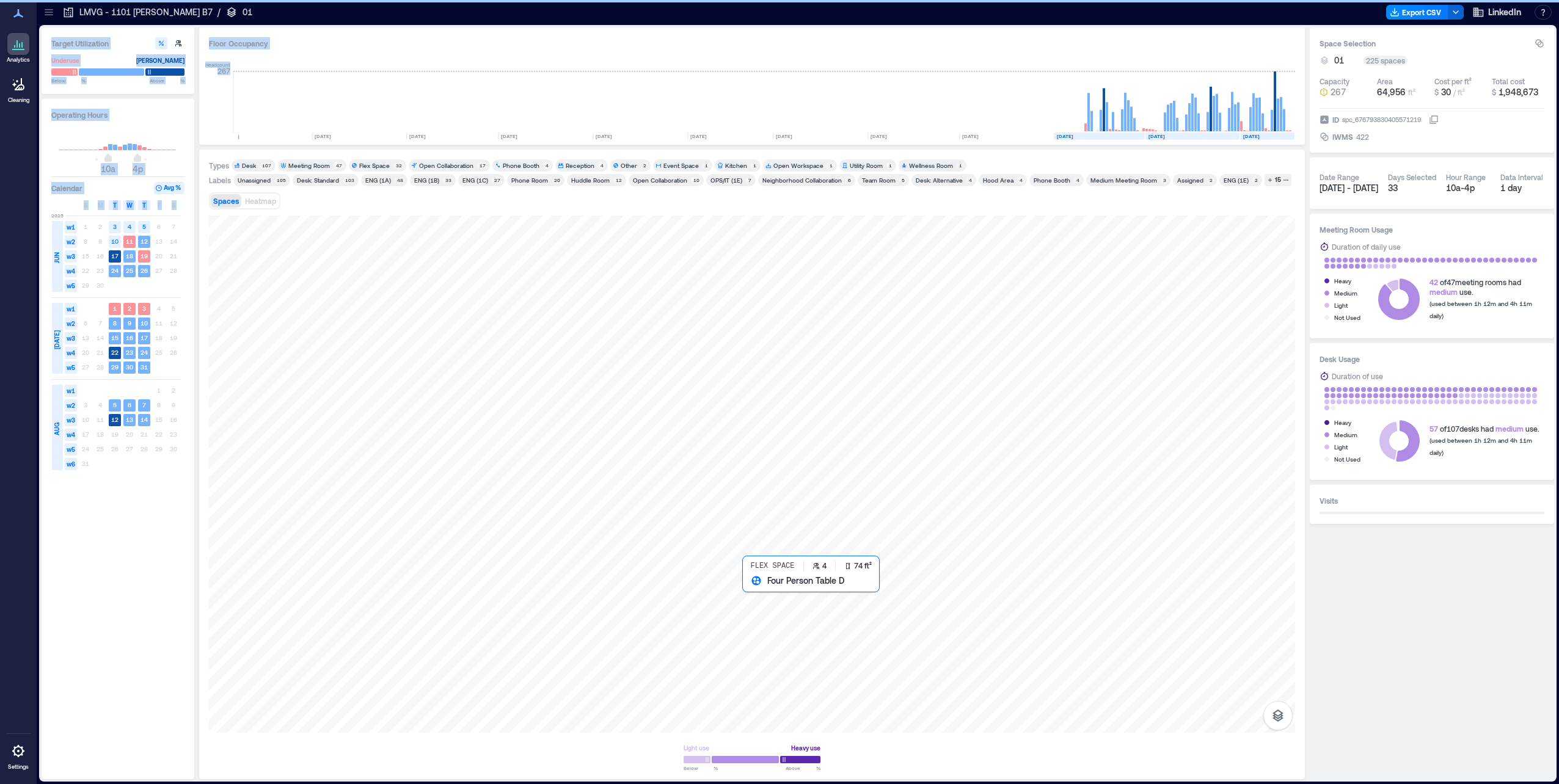
click at [758, 584] on div at bounding box center [752, 474] width 1086 height 517
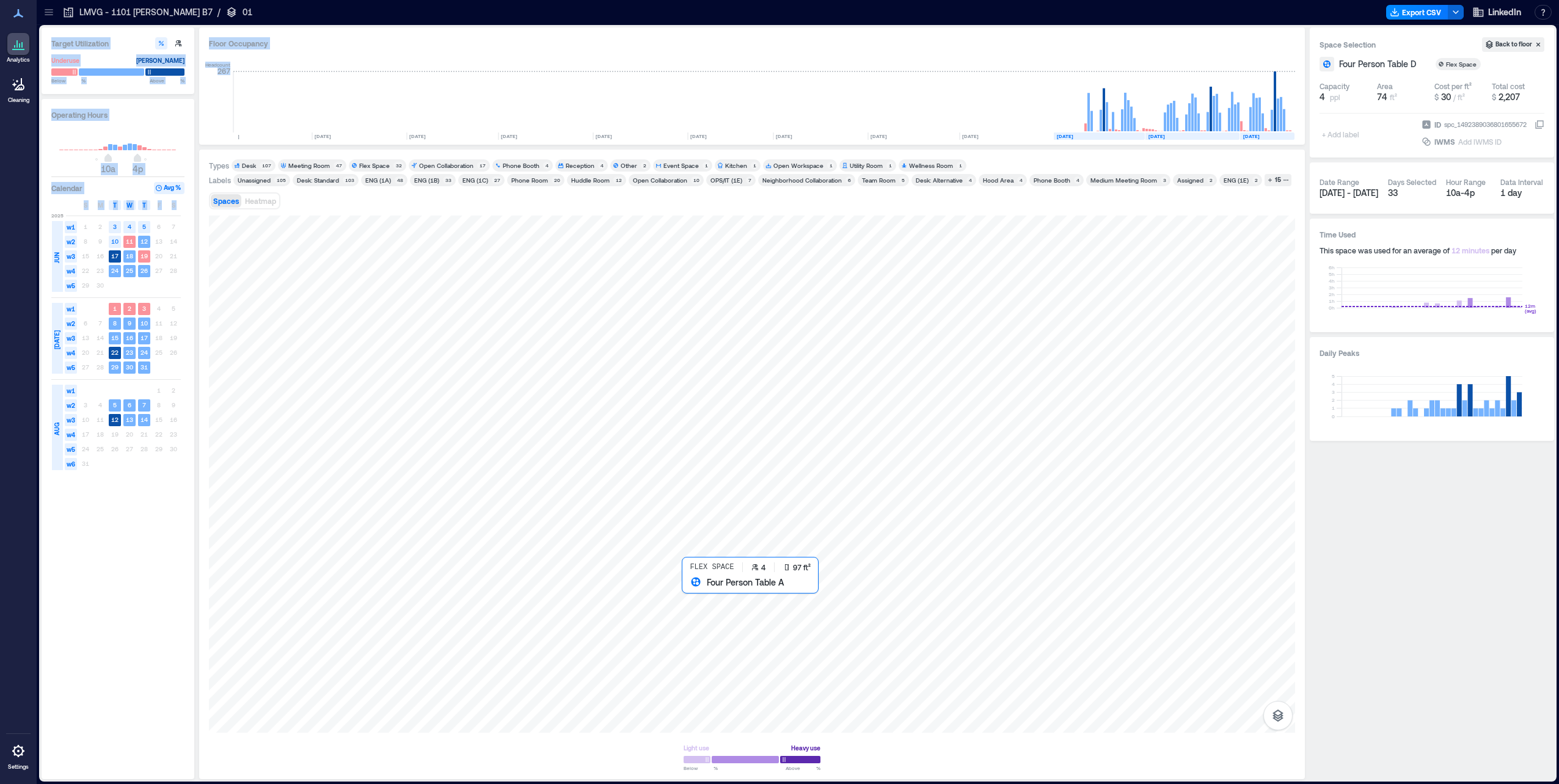
click at [691, 593] on div at bounding box center [752, 474] width 1086 height 517
click at [68, 309] on span "w1" at bounding box center [71, 308] width 12 height 12
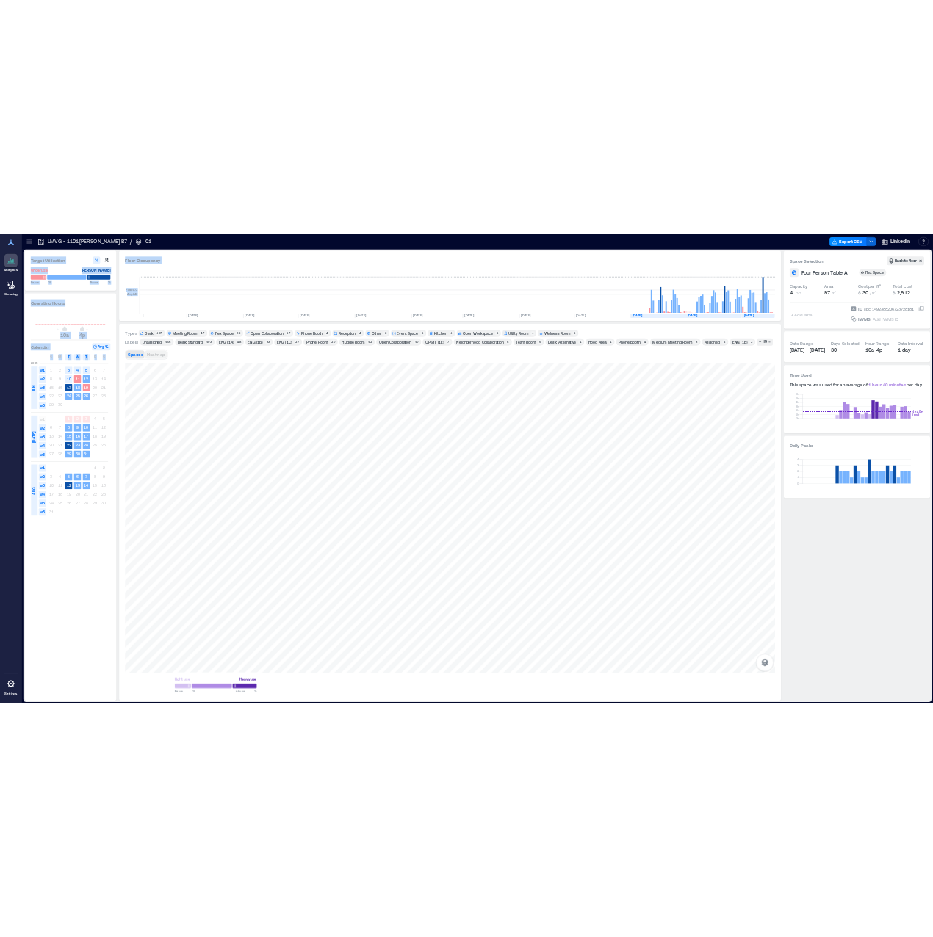
scroll to position [0, 1956]
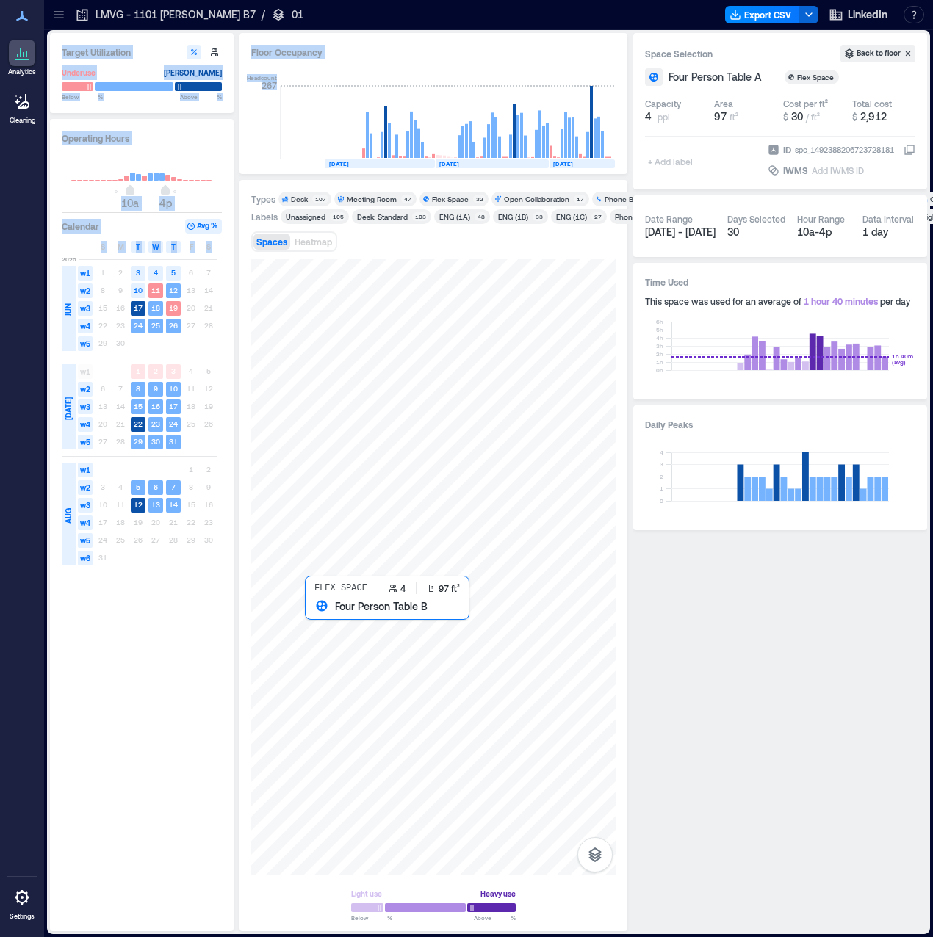
drag, startPoint x: 331, startPoint y: 623, endPoint x: 245, endPoint y: 562, distance: 105.4
click at [331, 623] on div at bounding box center [433, 567] width 364 height 616
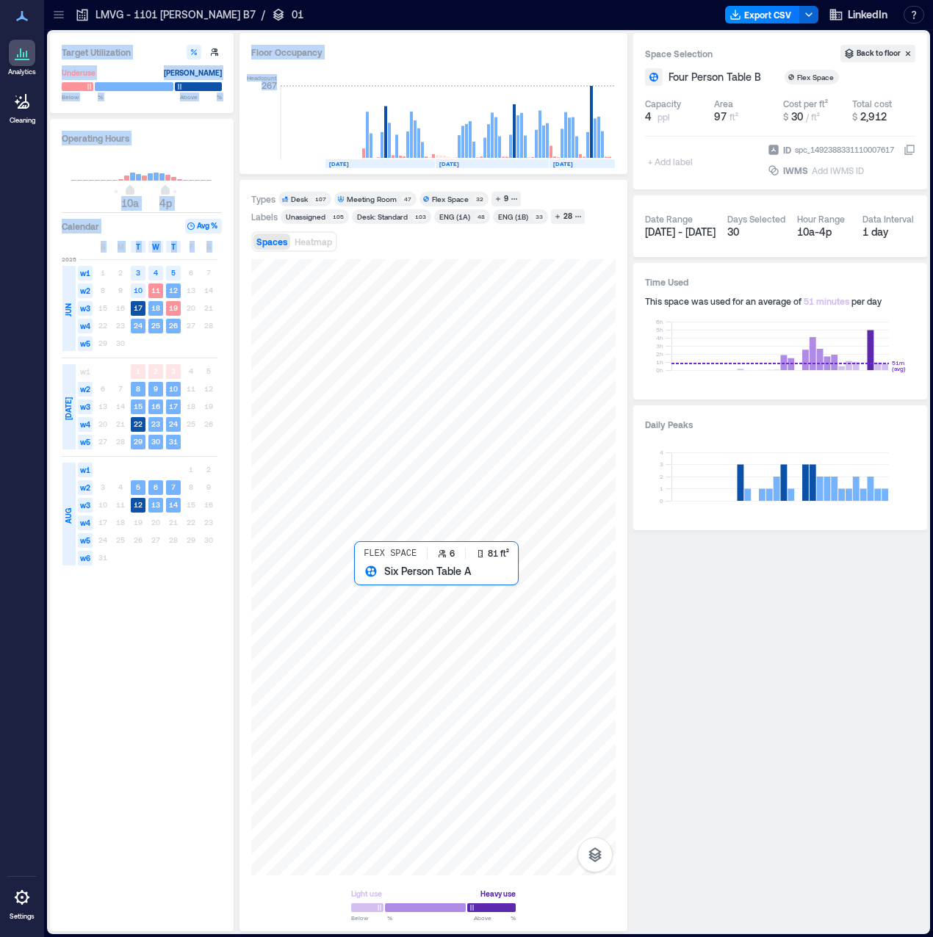
click at [369, 586] on div at bounding box center [433, 567] width 364 height 616
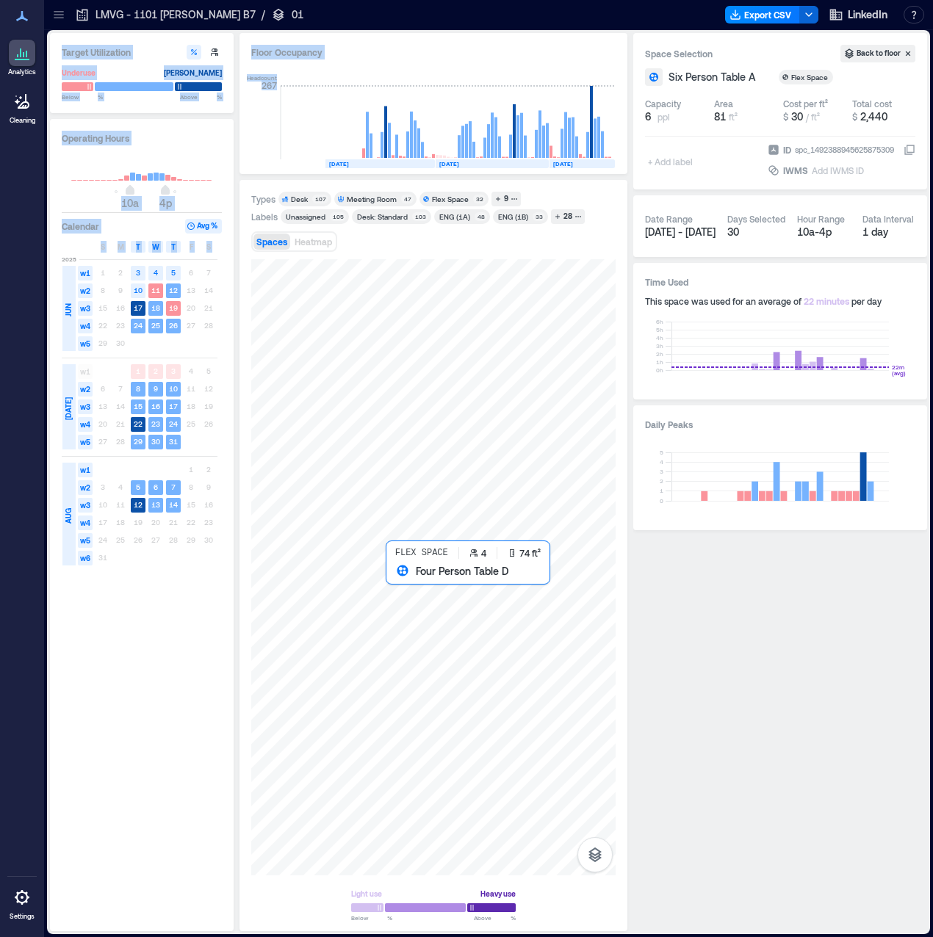
click at [386, 589] on div at bounding box center [433, 567] width 364 height 616
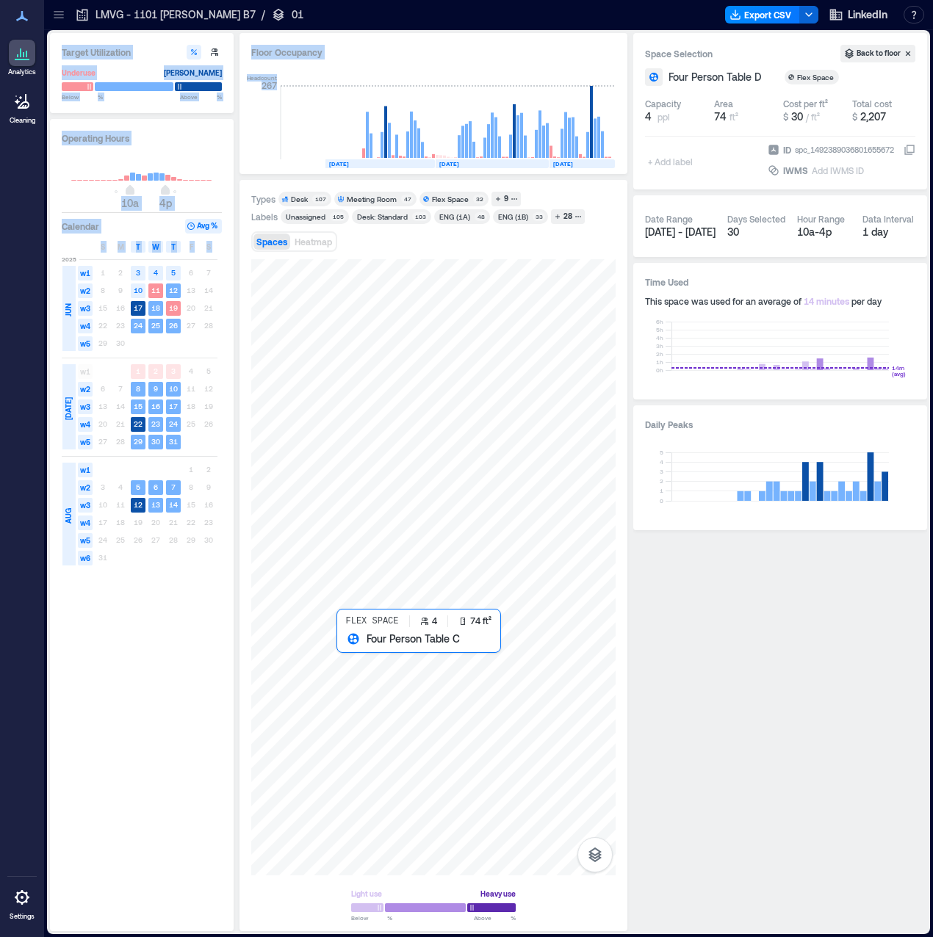
click at [356, 655] on div at bounding box center [433, 567] width 364 height 616
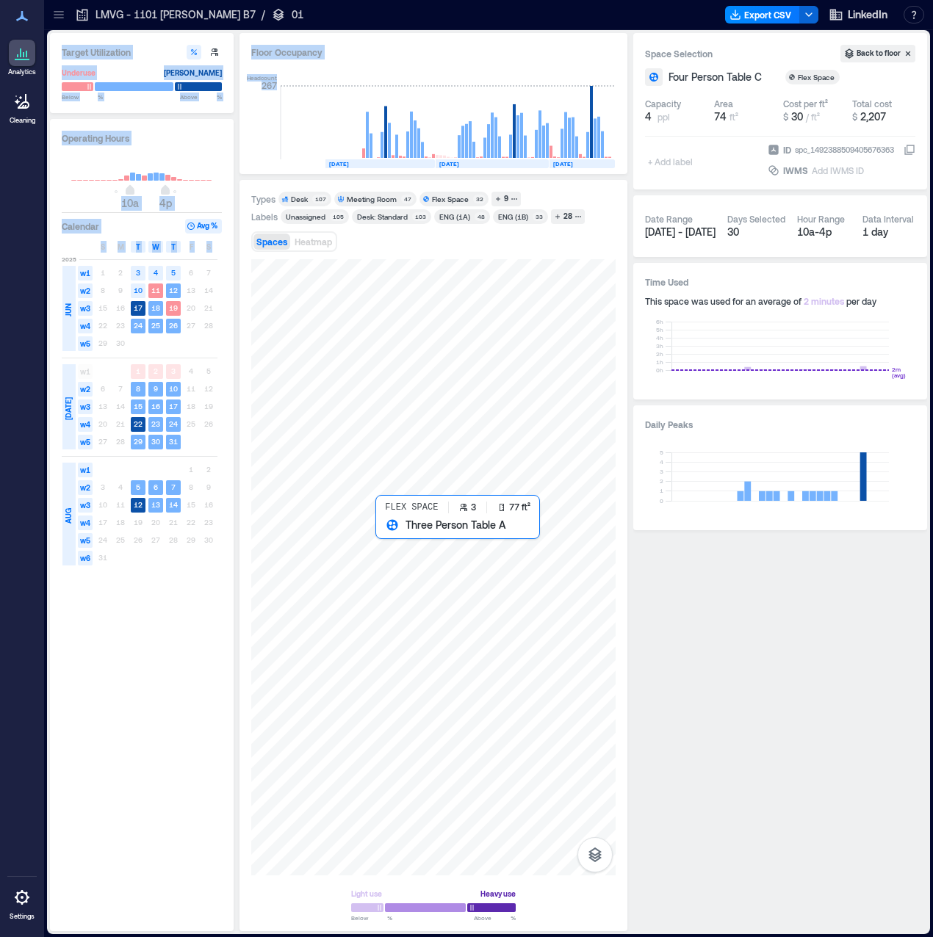
click at [394, 539] on div at bounding box center [433, 567] width 364 height 616
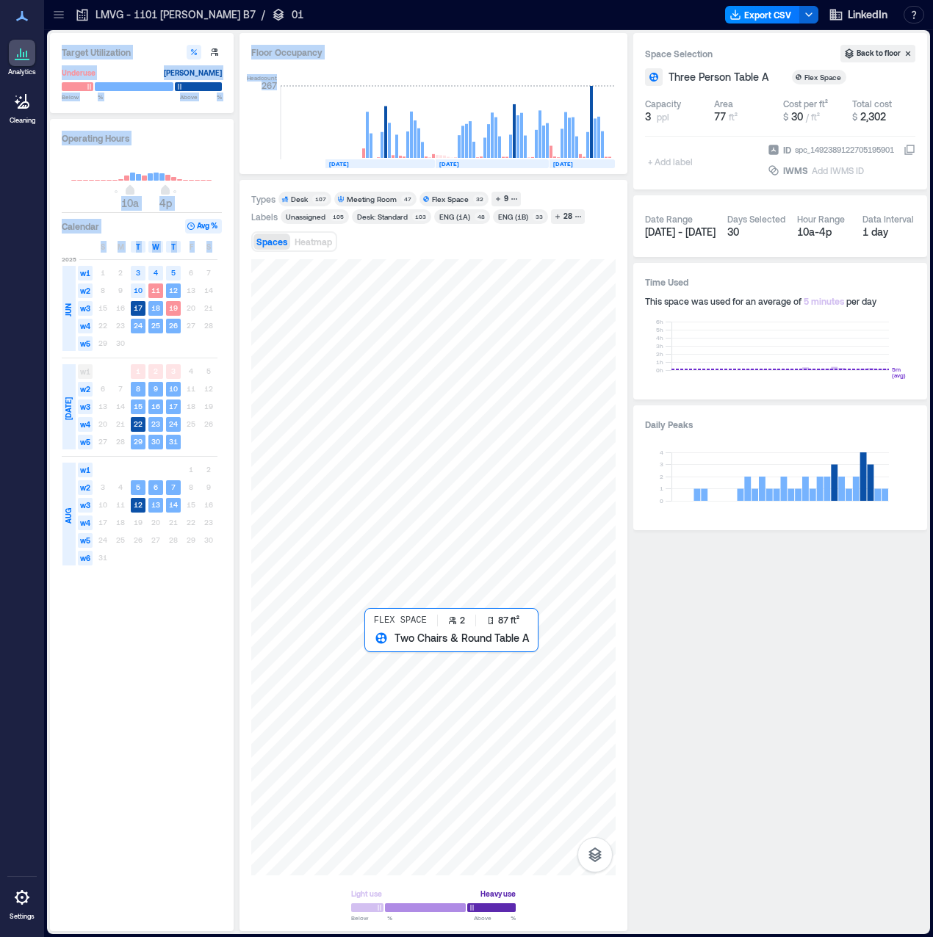
click at [375, 661] on div at bounding box center [433, 567] width 364 height 616
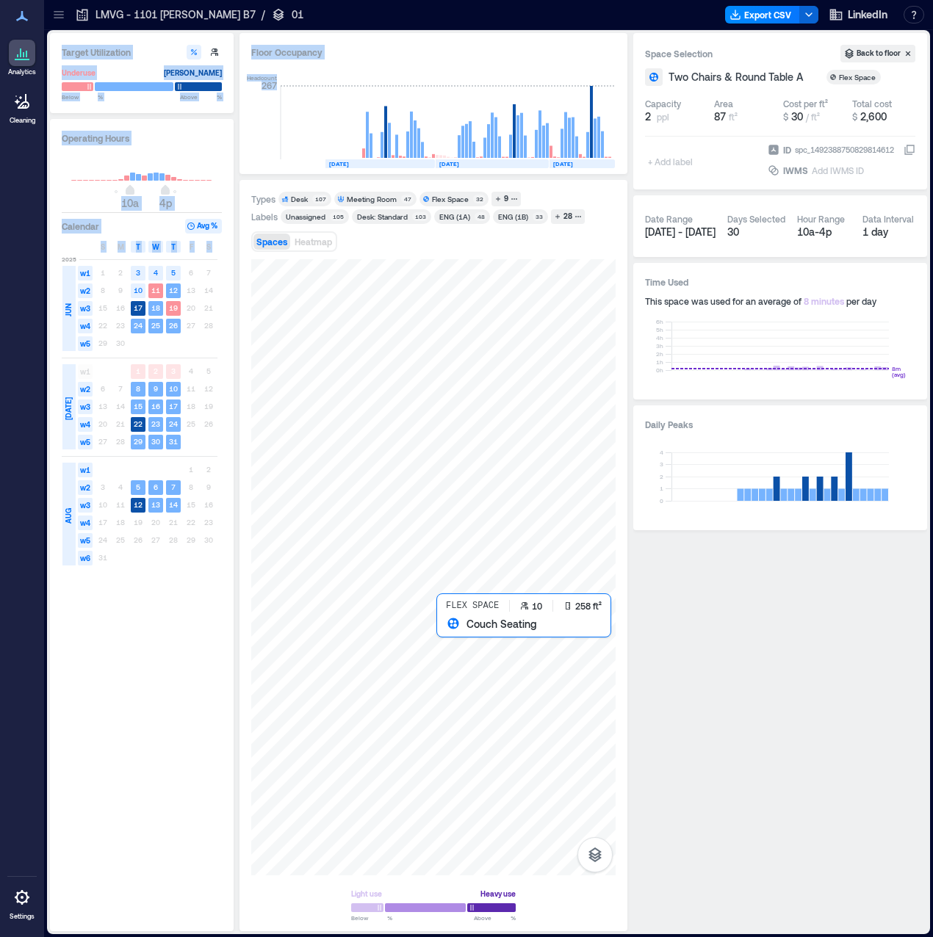
click at [453, 652] on div at bounding box center [433, 567] width 364 height 616
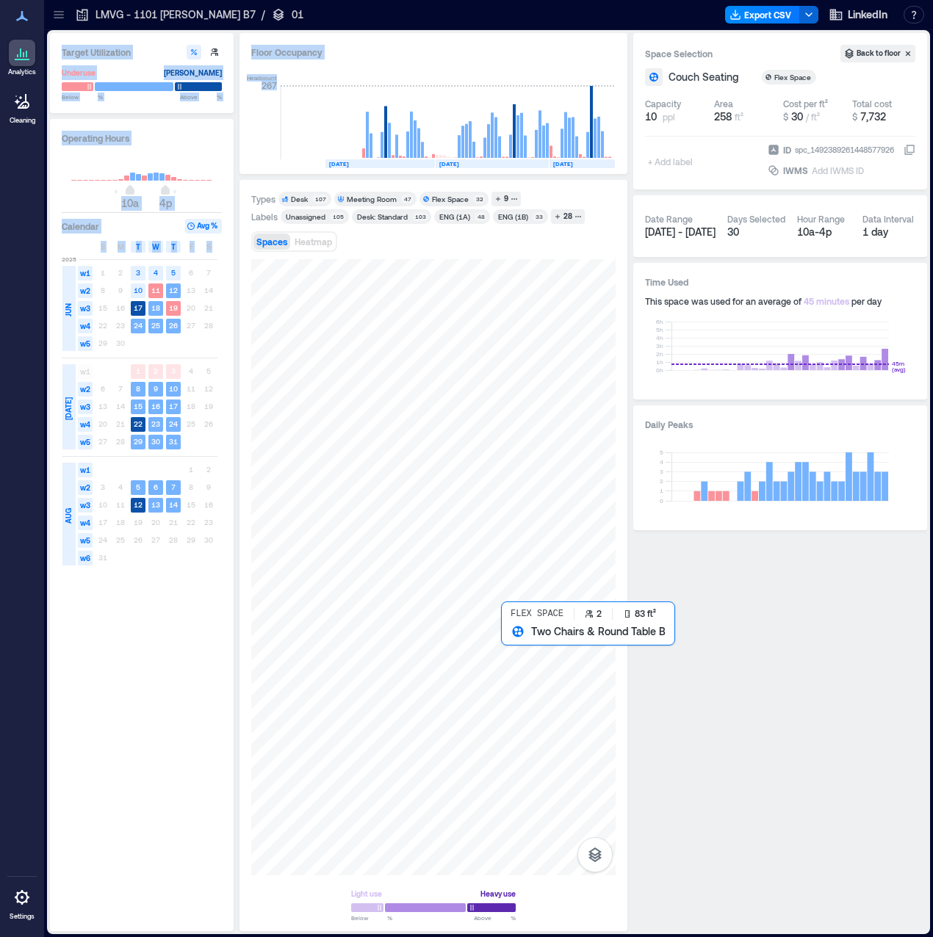
click at [505, 648] on div at bounding box center [433, 567] width 364 height 616
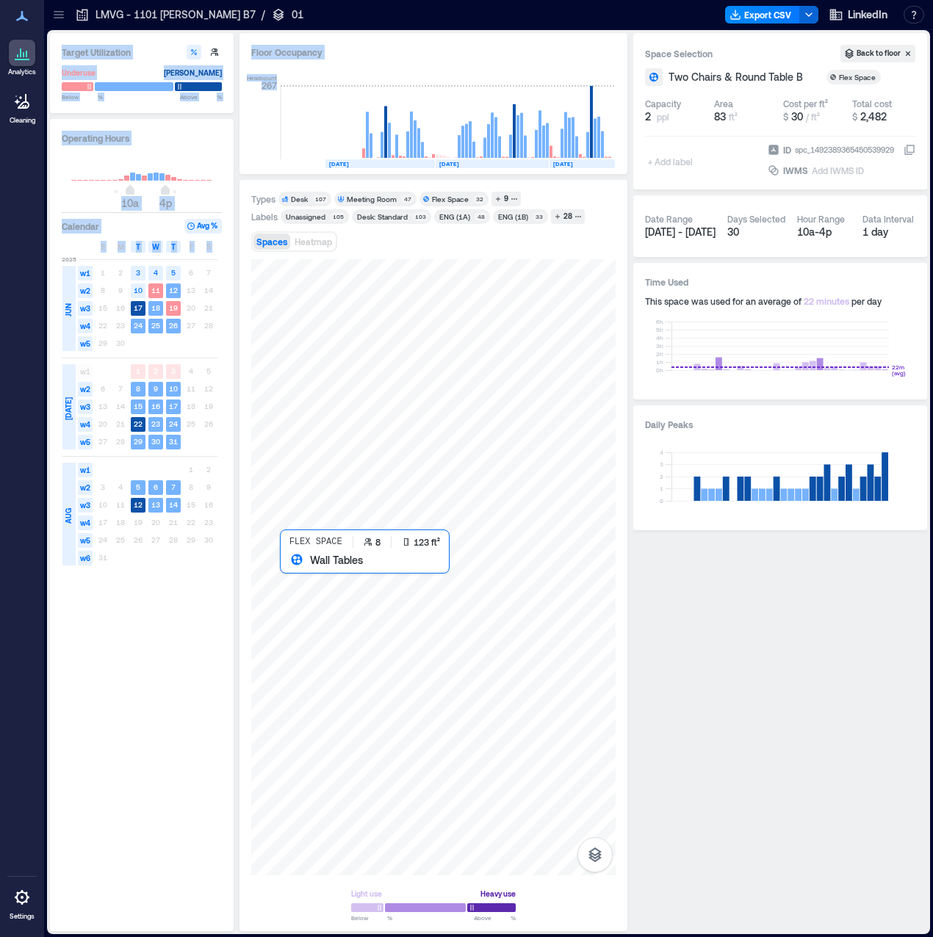
click at [289, 583] on div at bounding box center [433, 567] width 364 height 616
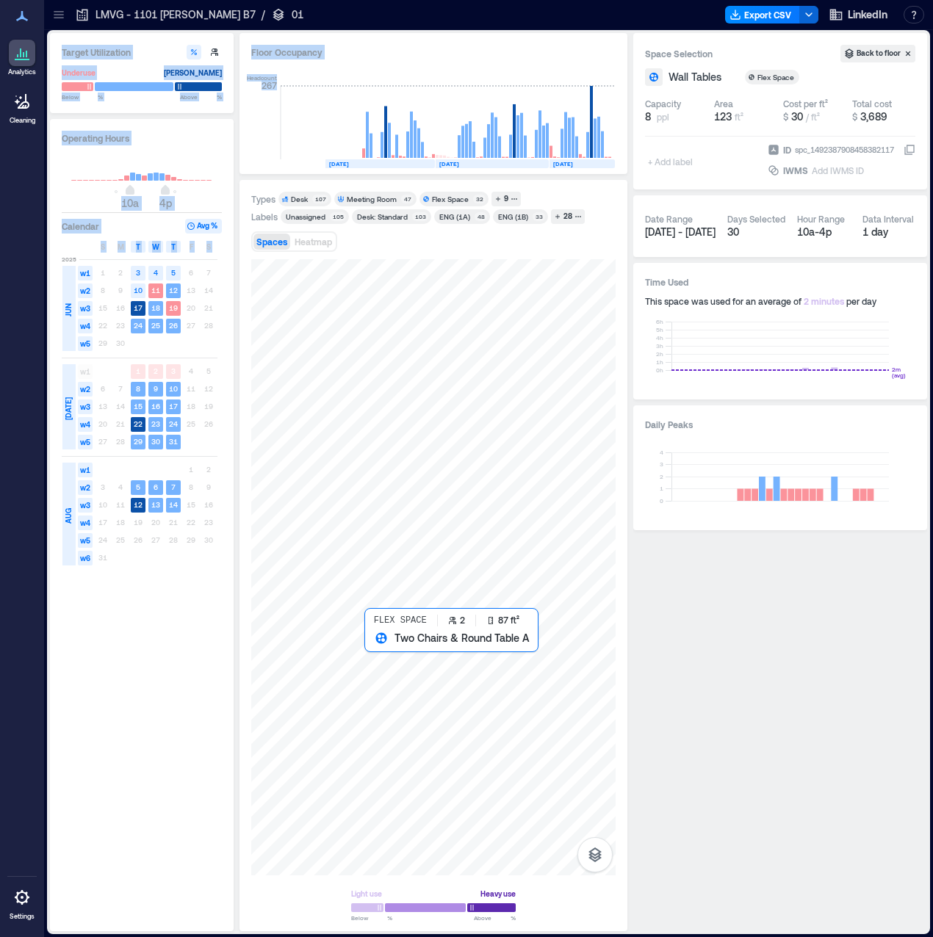
click at [388, 649] on div at bounding box center [433, 567] width 364 height 616
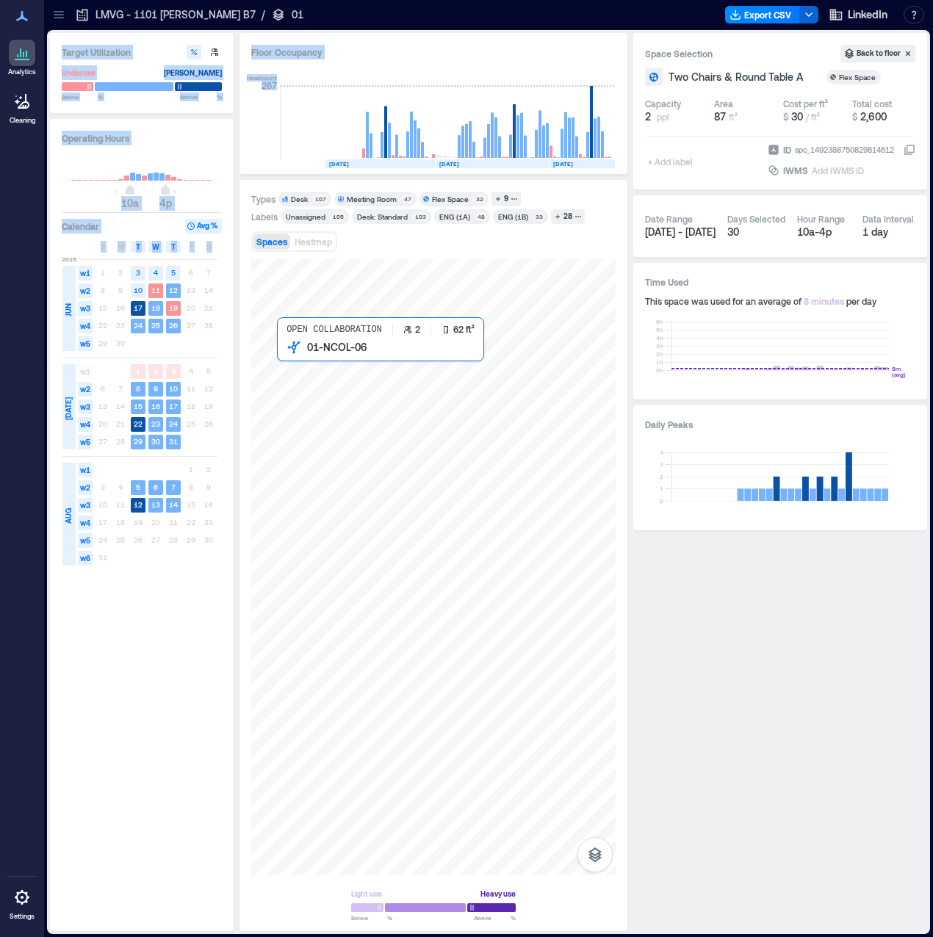
click at [289, 367] on div at bounding box center [433, 567] width 364 height 616
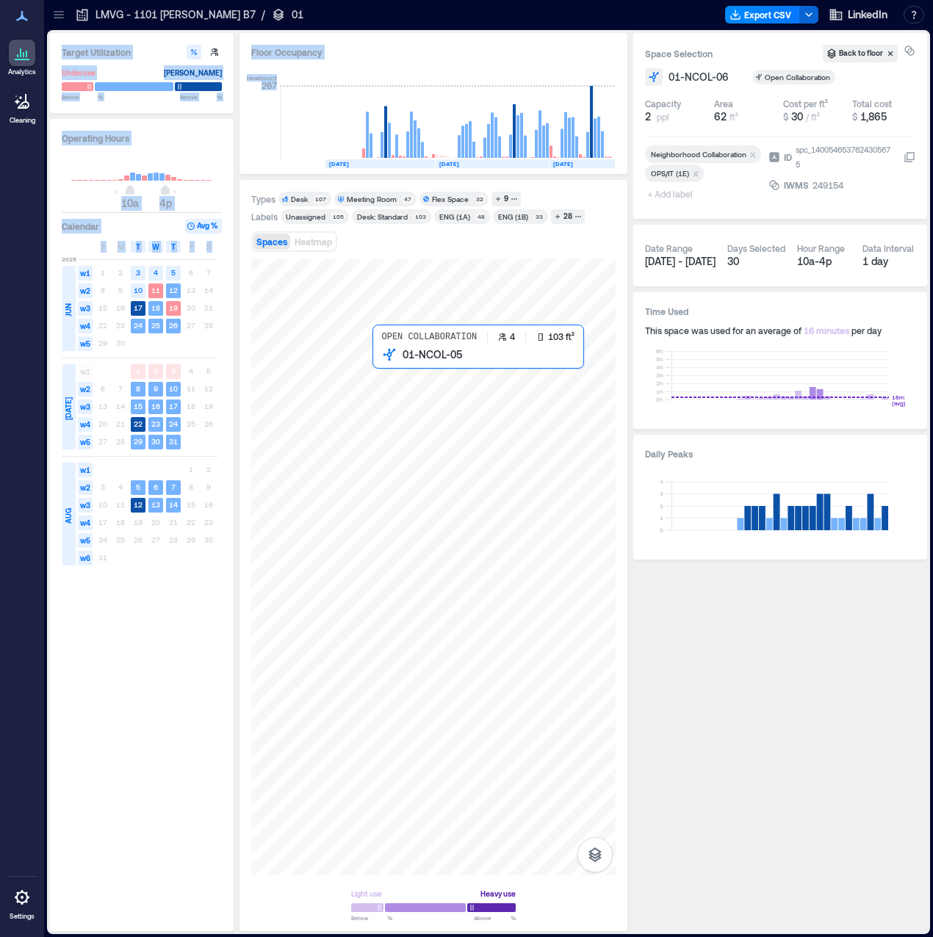
click at [398, 368] on div at bounding box center [433, 567] width 364 height 616
click at [396, 370] on div at bounding box center [433, 567] width 364 height 616
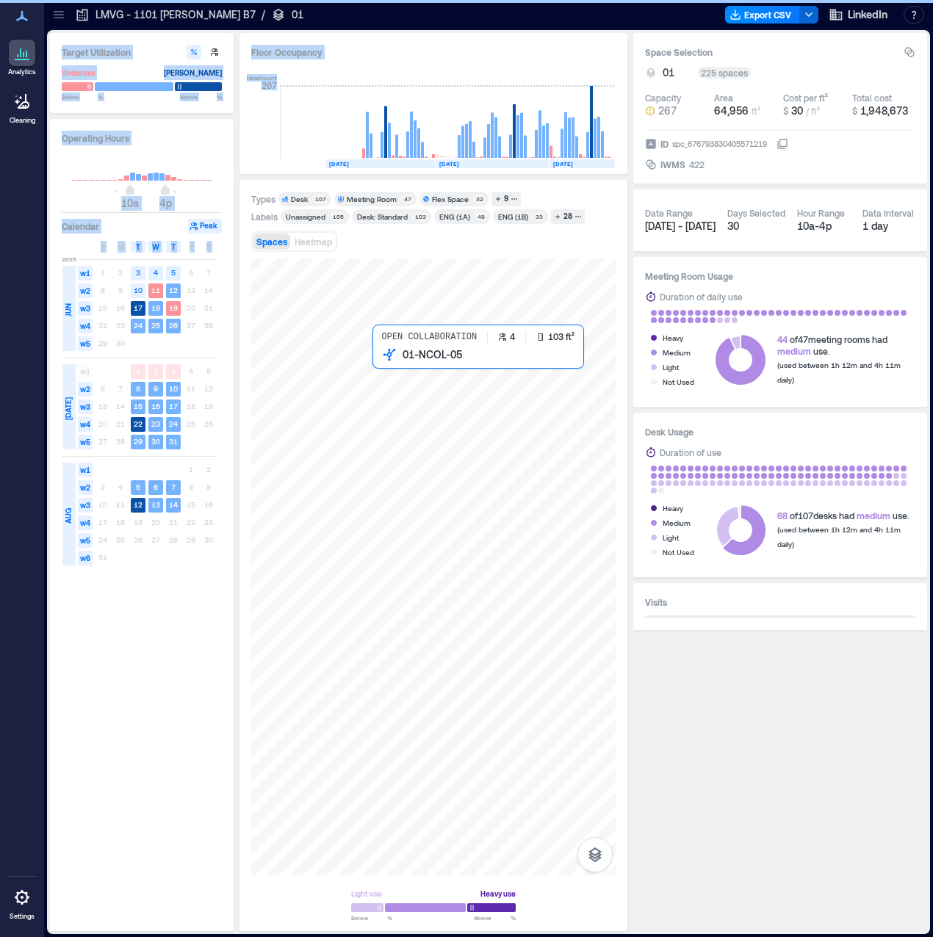
click at [396, 370] on div at bounding box center [433, 567] width 364 height 616
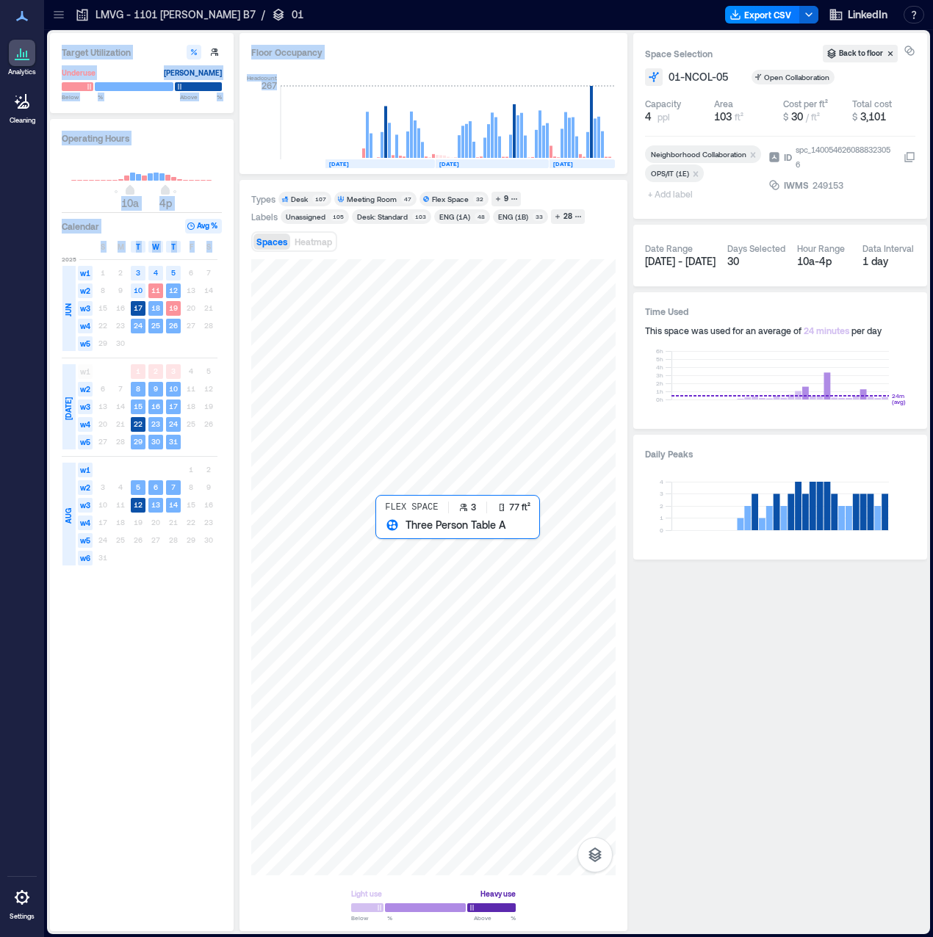
click at [392, 535] on div at bounding box center [433, 567] width 364 height 616
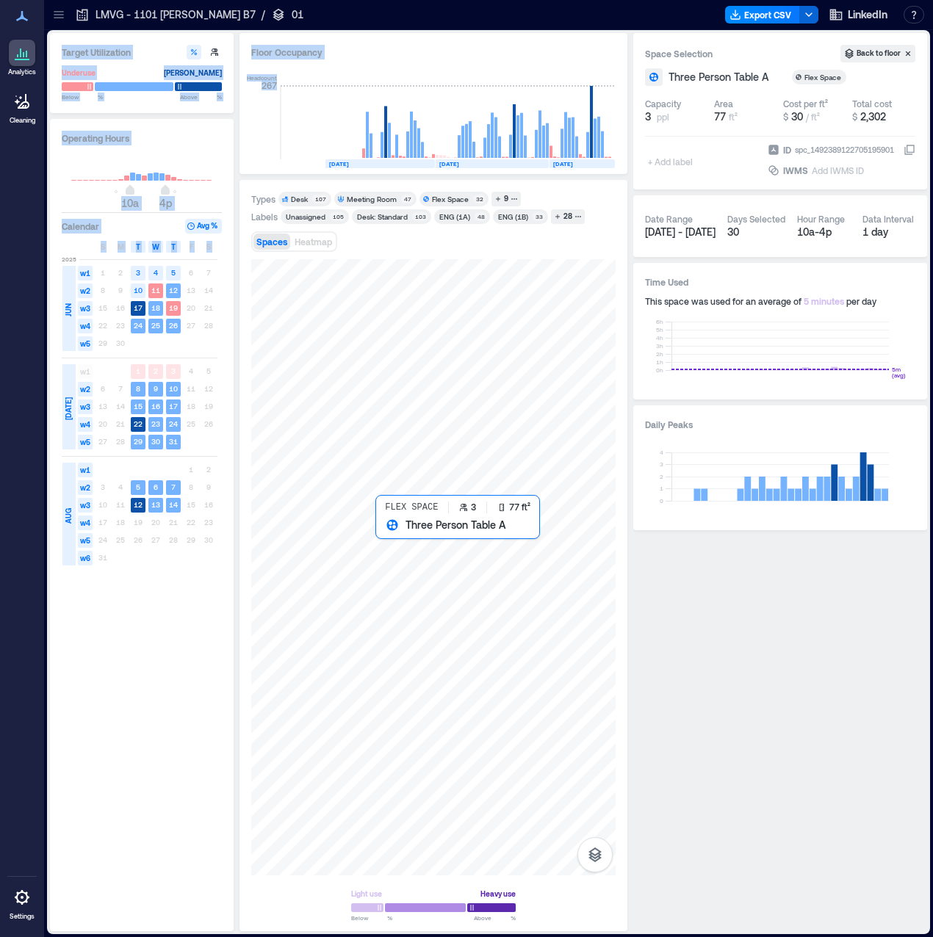
click at [387, 526] on div at bounding box center [433, 567] width 364 height 616
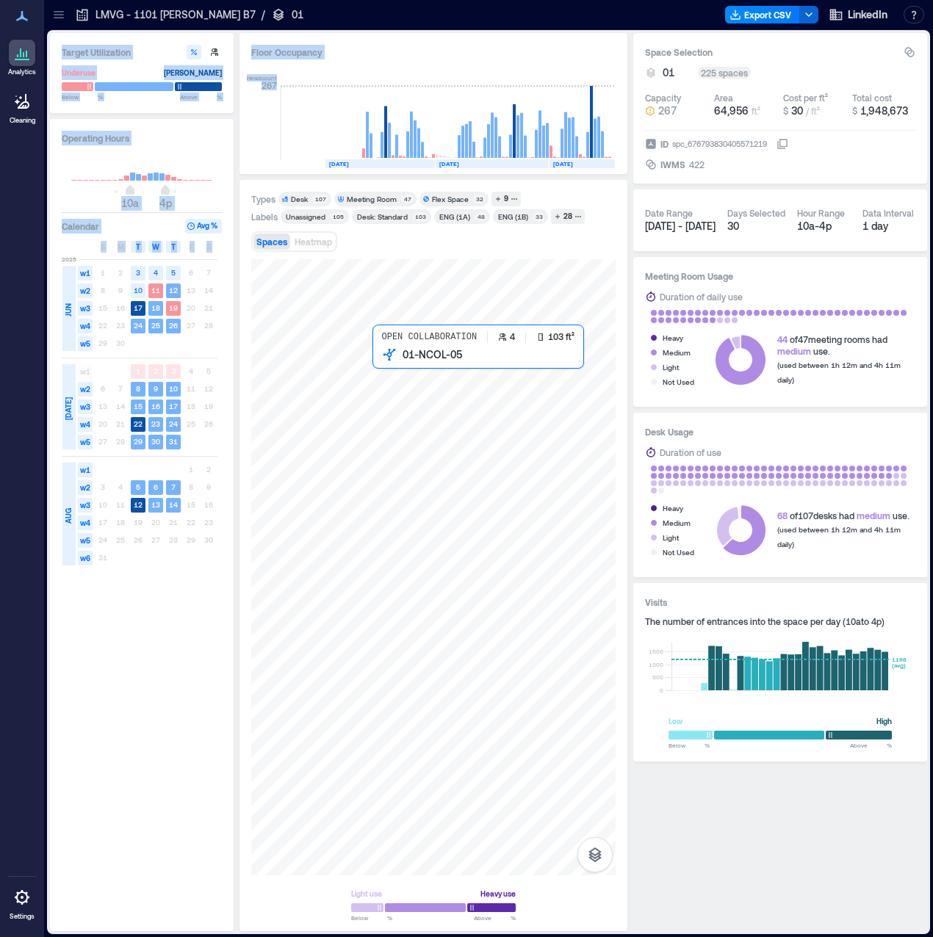
click at [384, 376] on div at bounding box center [433, 567] width 364 height 616
click at [394, 375] on div at bounding box center [433, 567] width 364 height 616
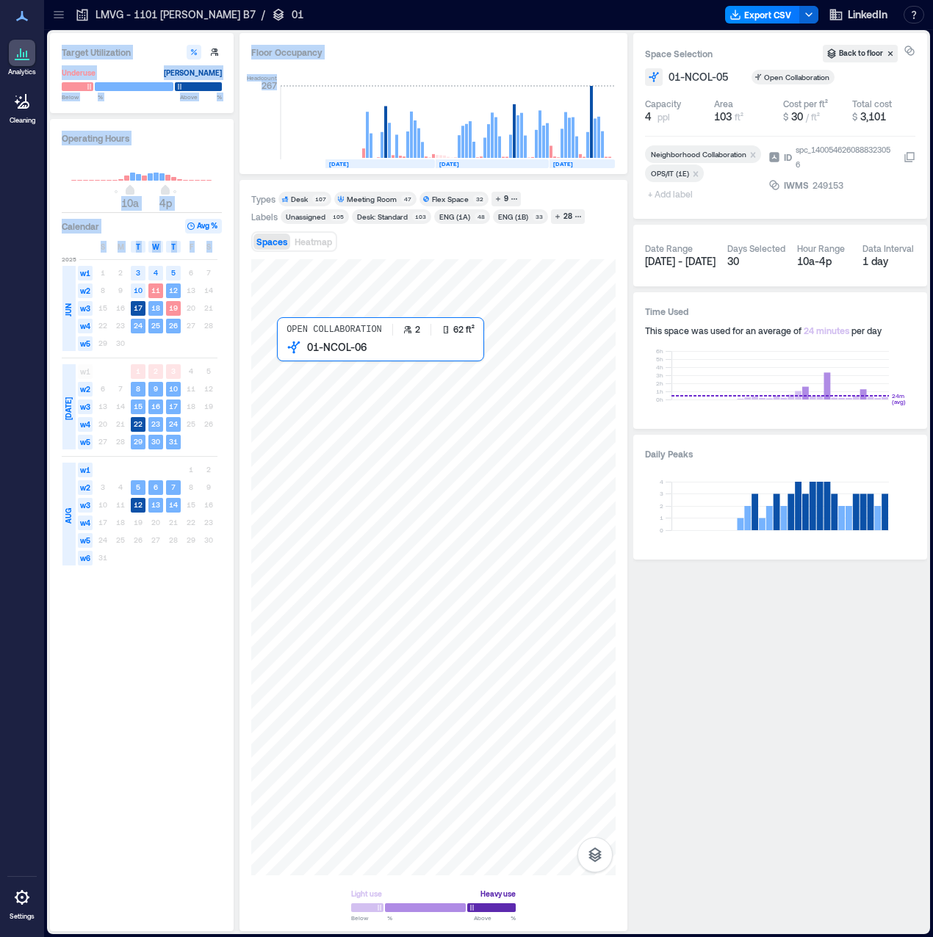
click at [288, 371] on div at bounding box center [433, 567] width 364 height 616
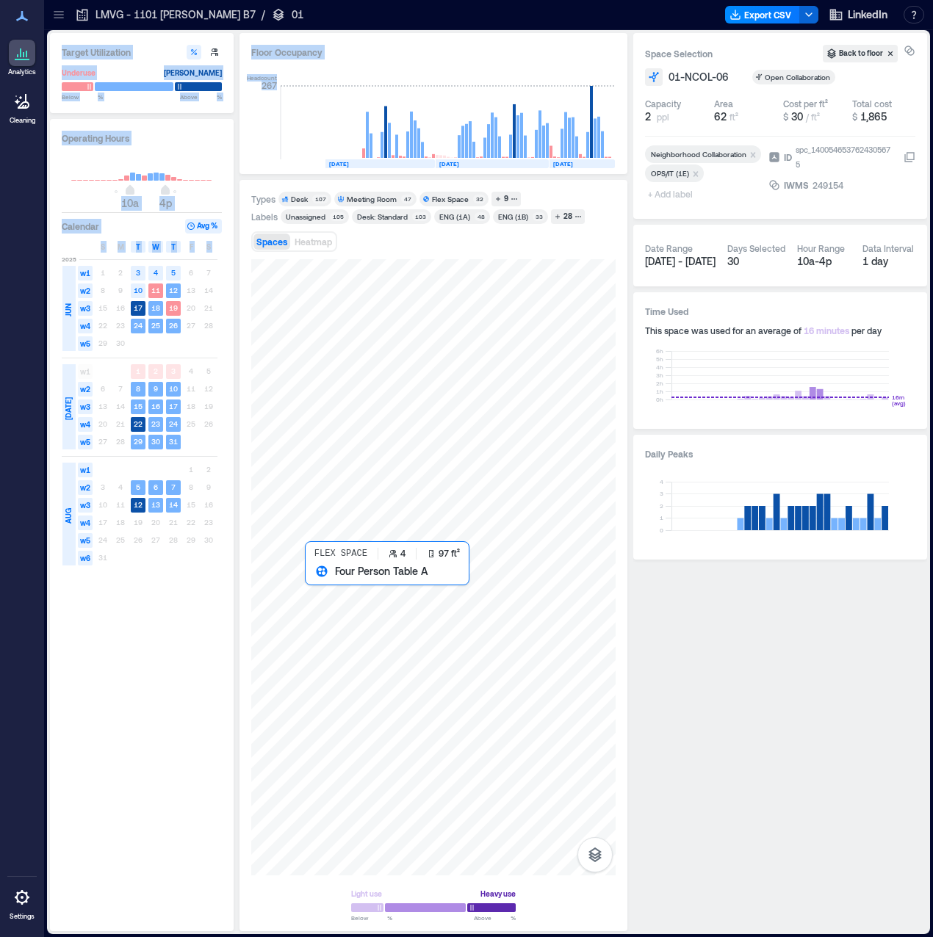
click at [322, 584] on div at bounding box center [433, 567] width 364 height 616
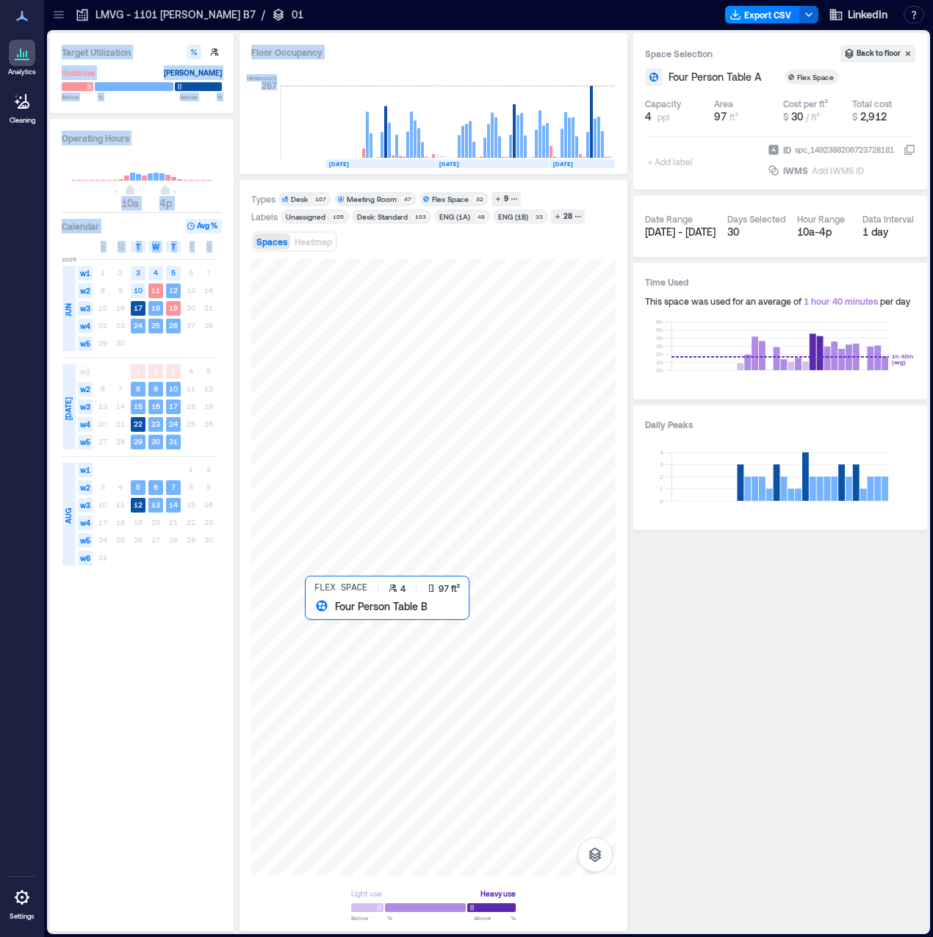
click at [322, 616] on div at bounding box center [433, 567] width 364 height 616
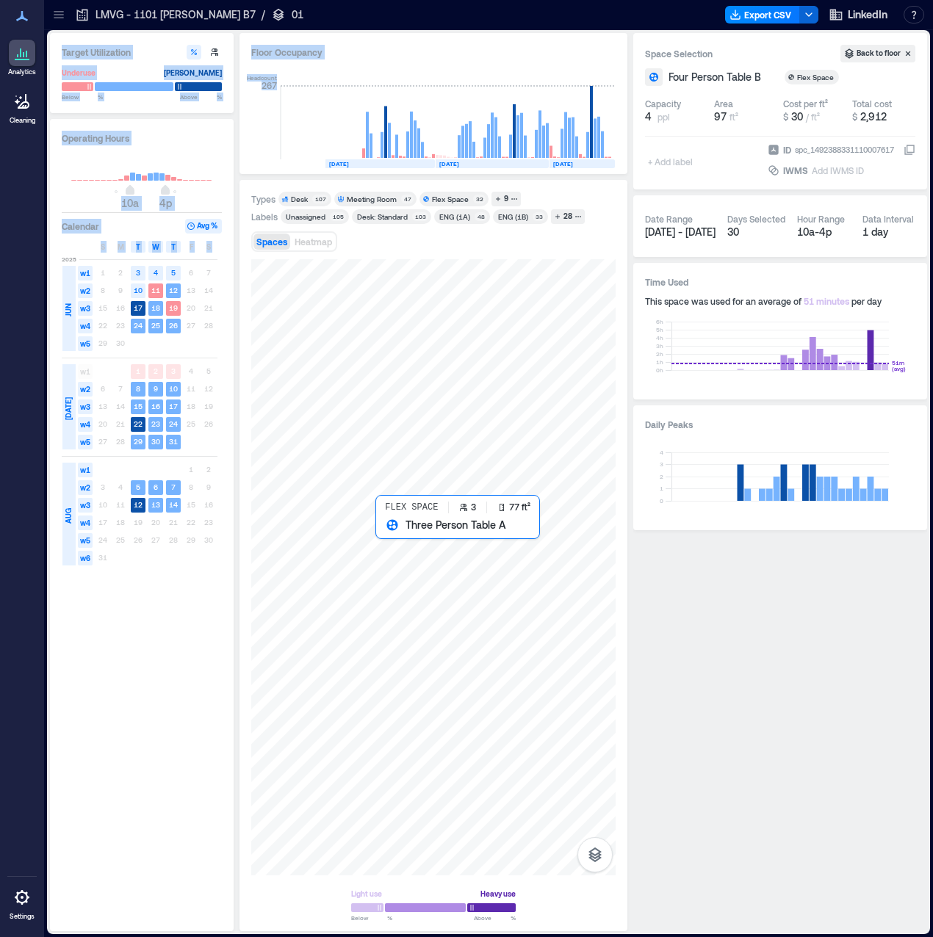
click at [395, 539] on div at bounding box center [433, 567] width 364 height 616
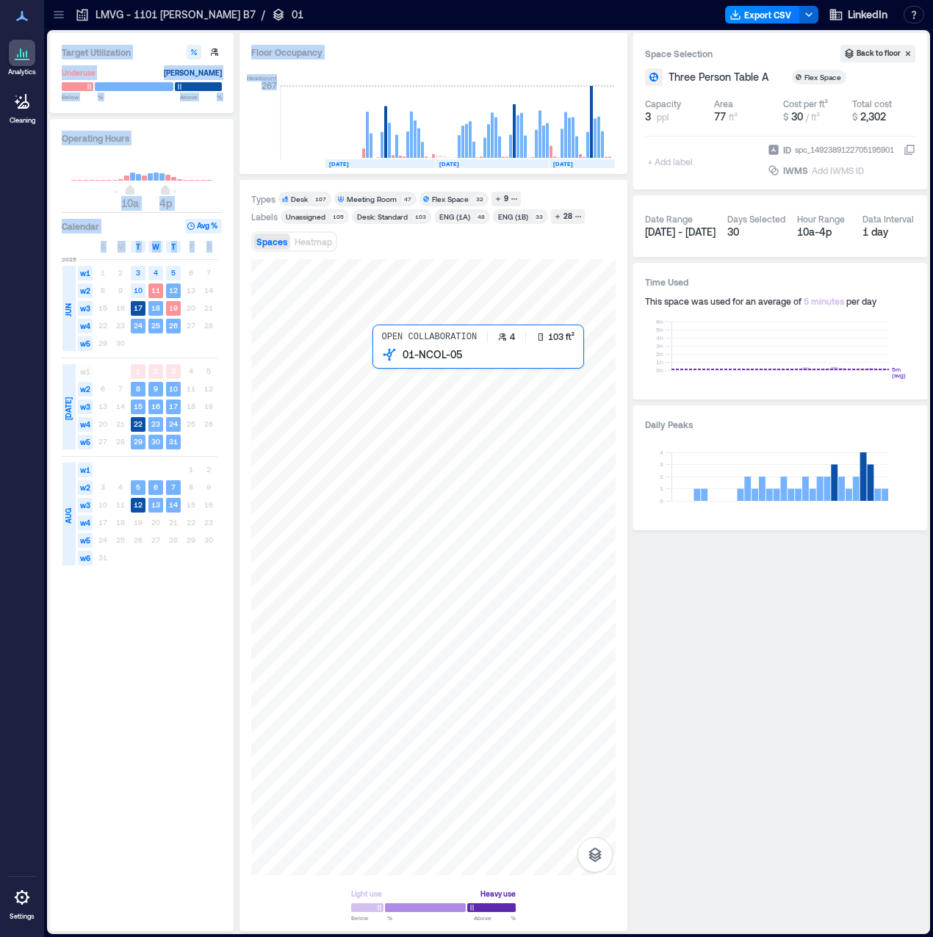
click at [398, 378] on div at bounding box center [433, 567] width 364 height 616
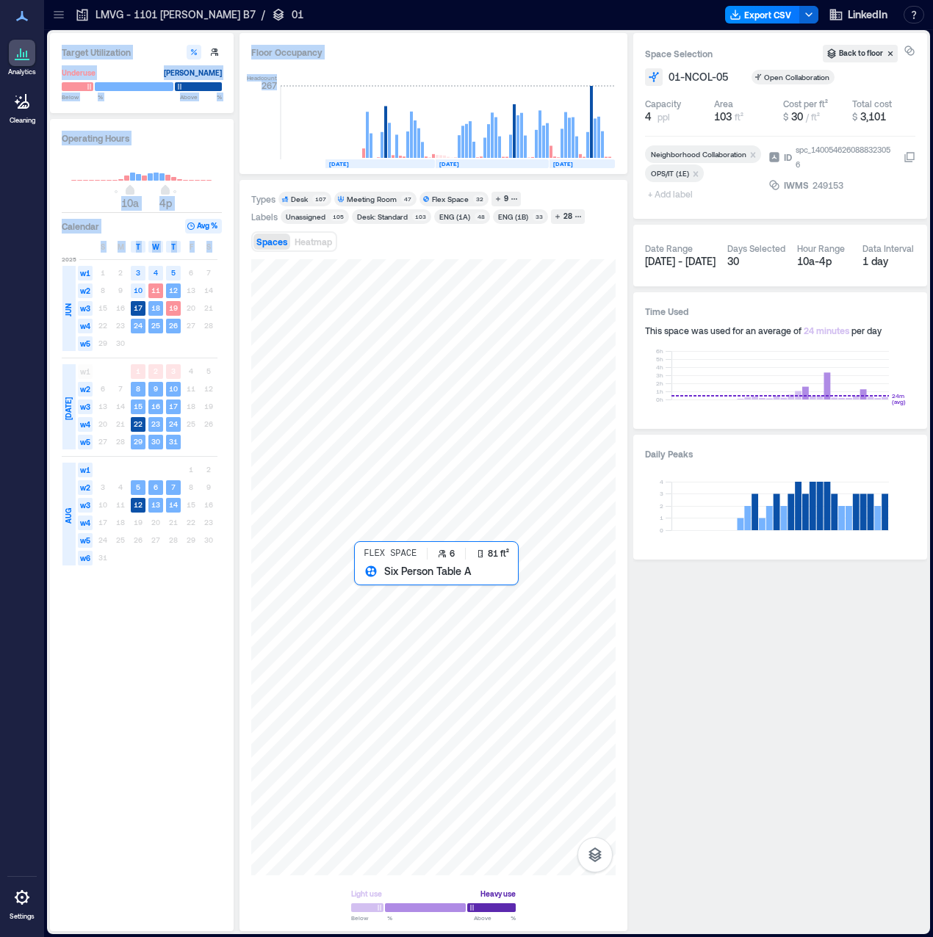
click at [370, 593] on div at bounding box center [433, 567] width 364 height 616
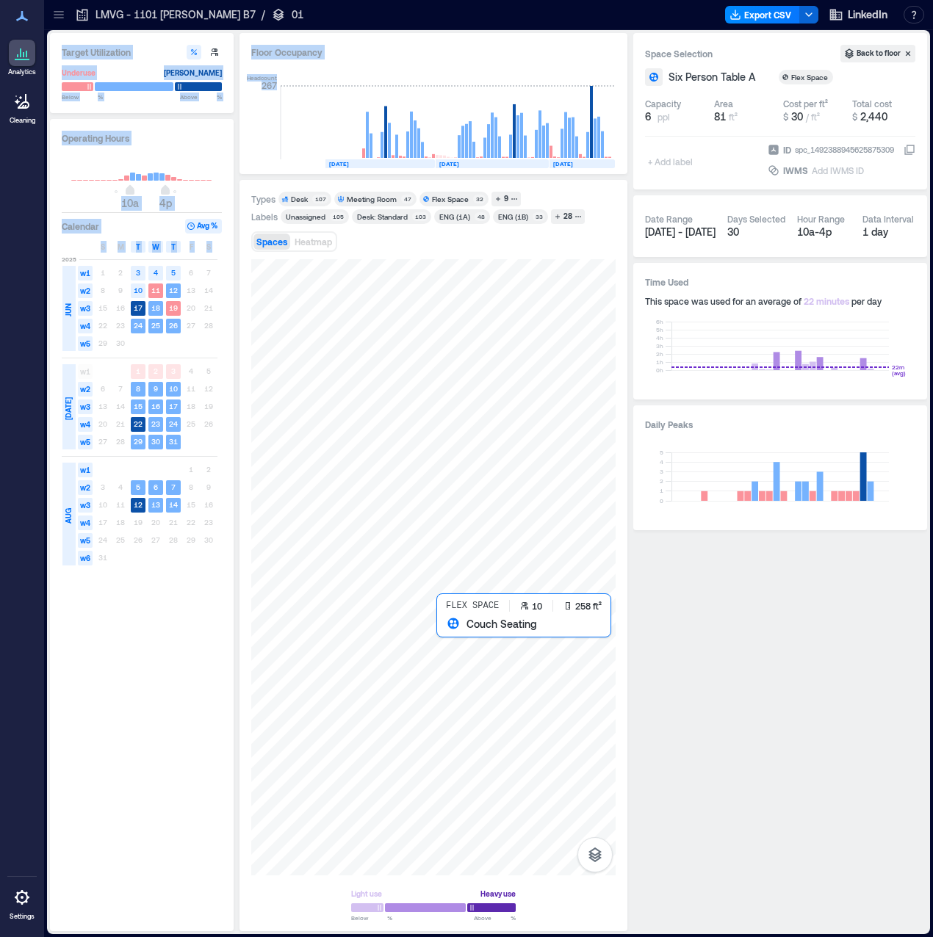
click at [479, 649] on div at bounding box center [433, 567] width 364 height 616
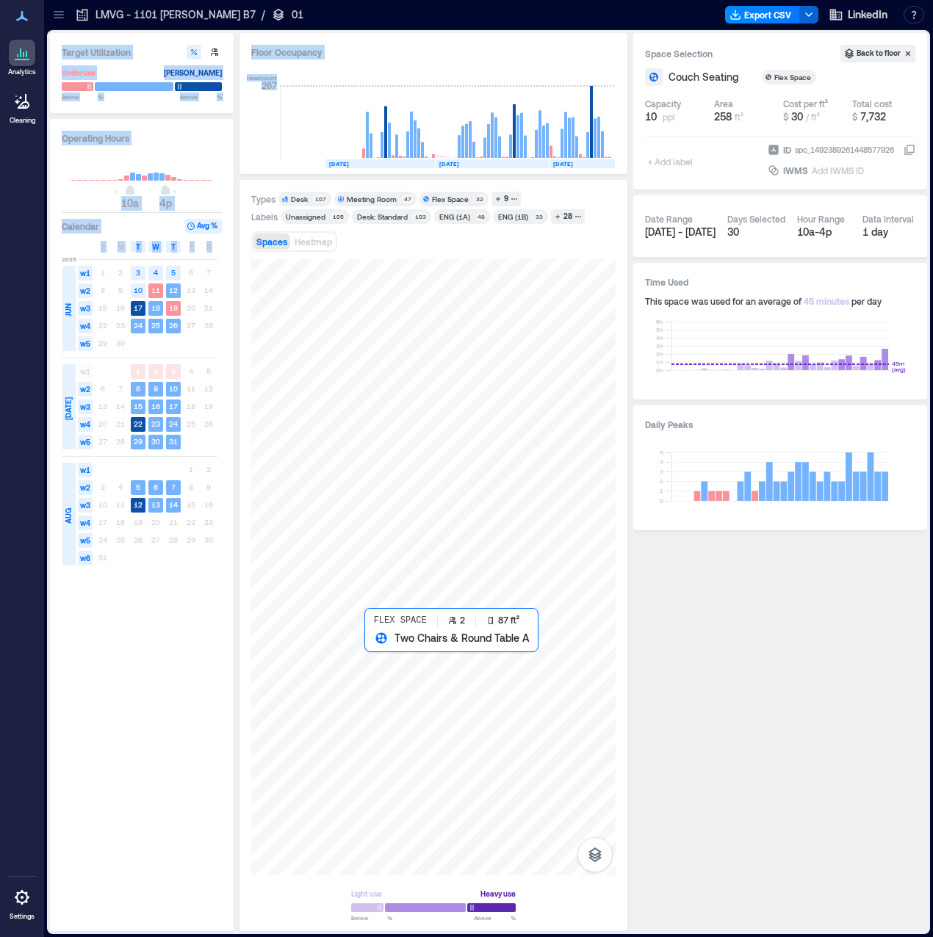
click at [381, 650] on div at bounding box center [433, 567] width 364 height 616
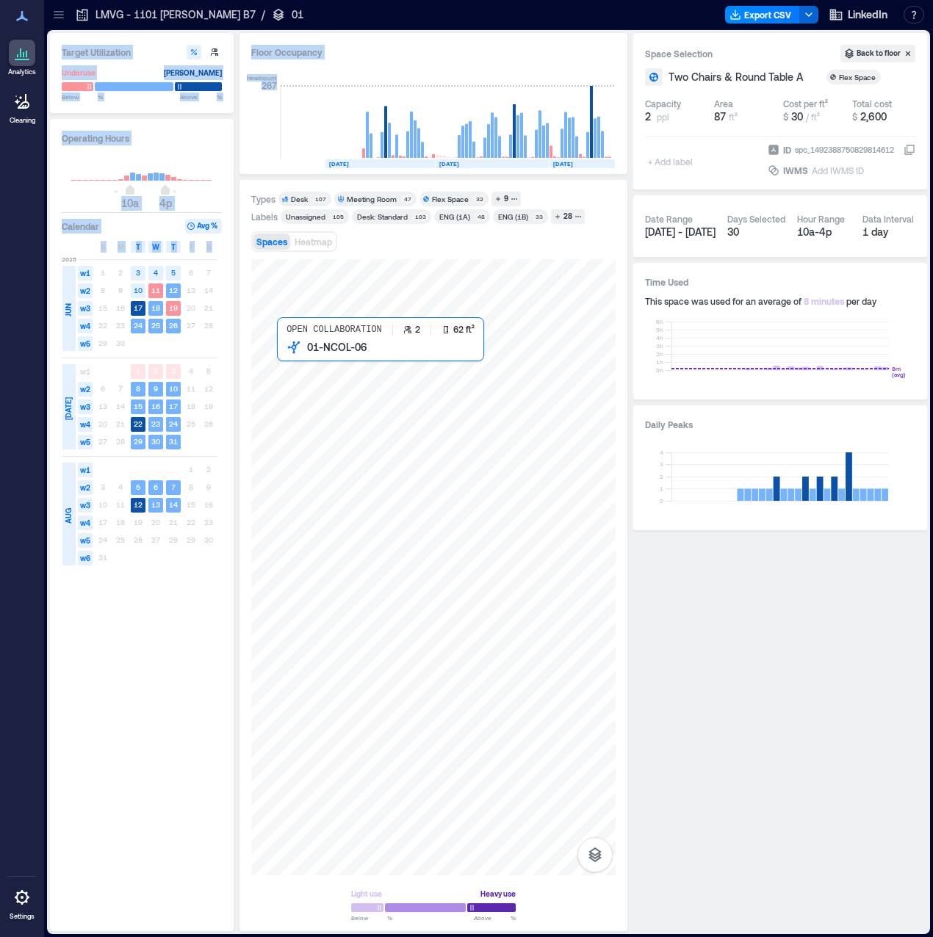
click at [289, 367] on div at bounding box center [433, 567] width 364 height 616
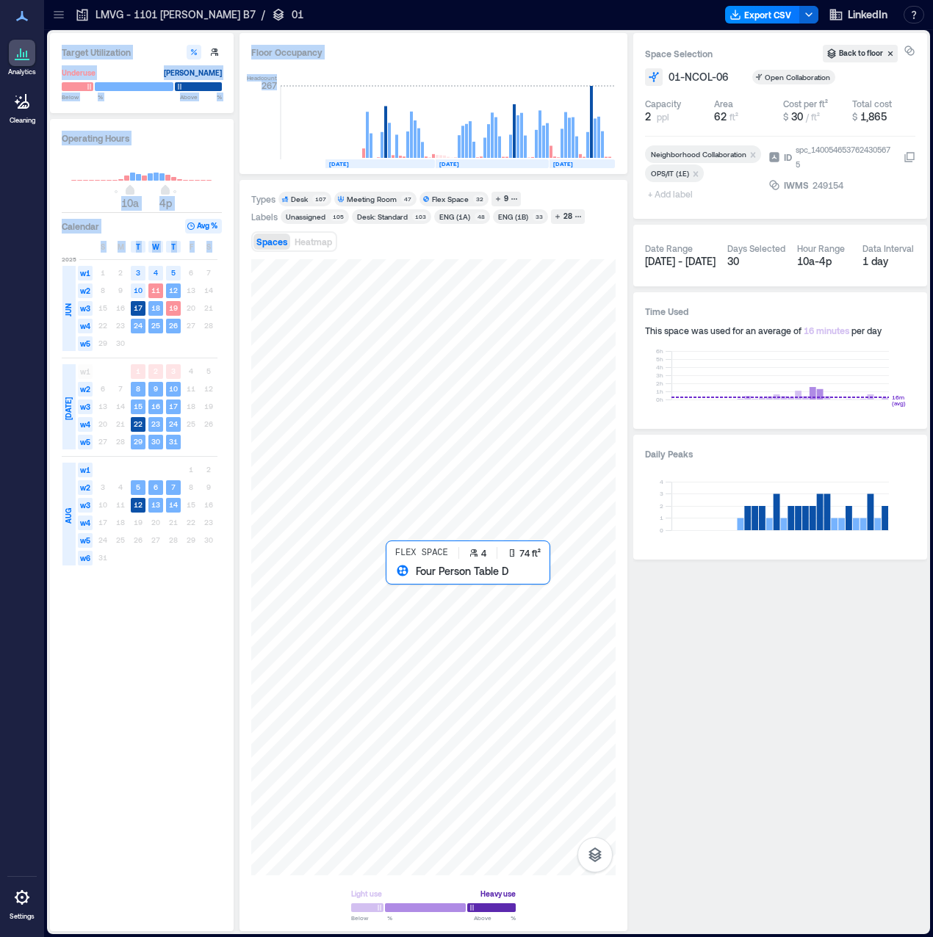
click at [390, 585] on div at bounding box center [433, 567] width 364 height 616
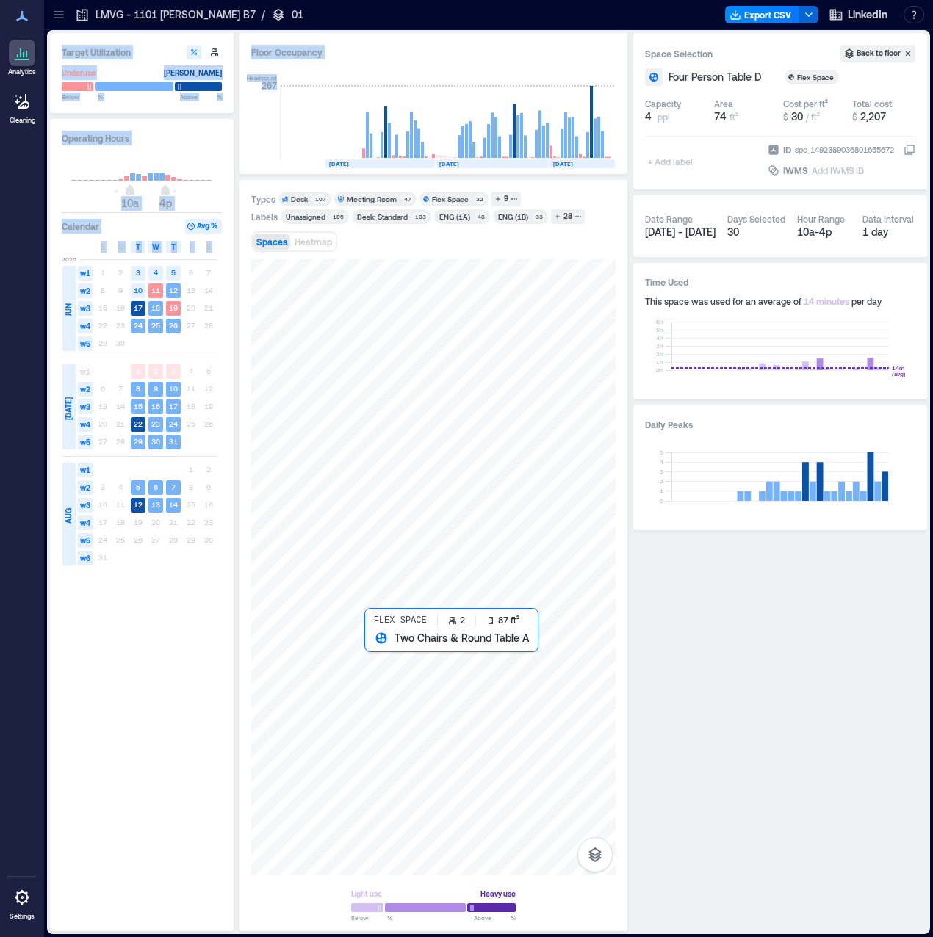
click at [380, 660] on div at bounding box center [433, 567] width 364 height 616
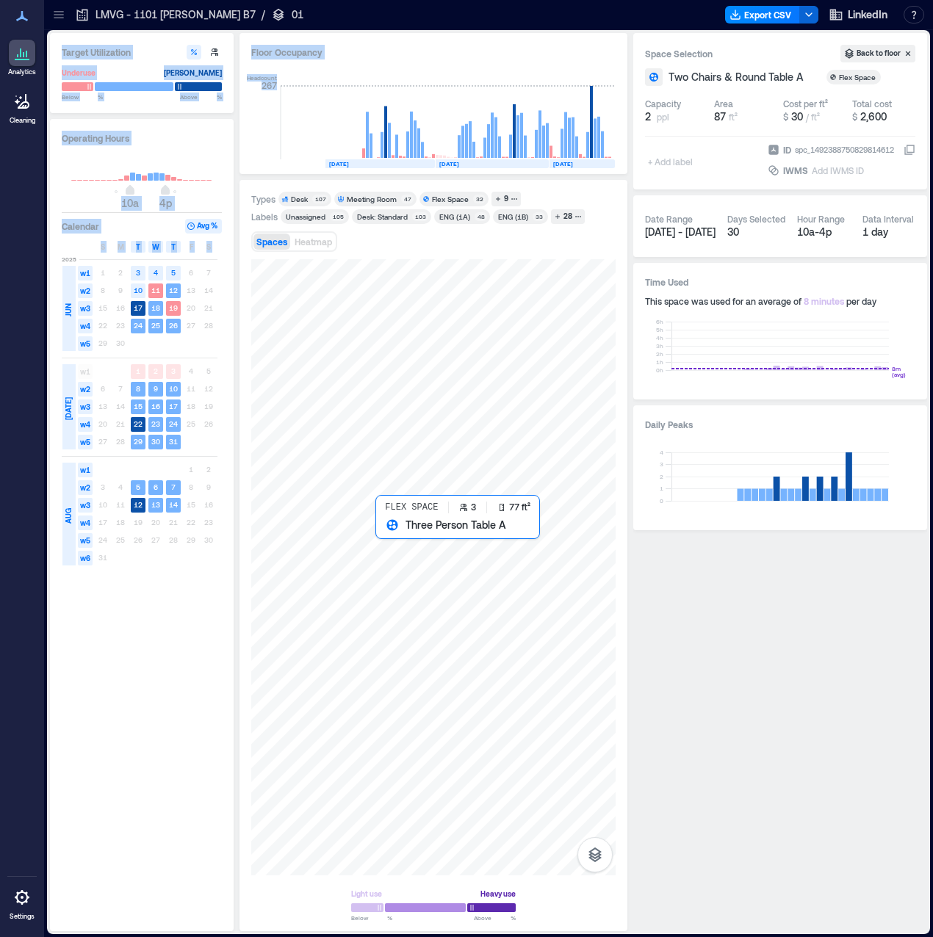
click at [397, 538] on div at bounding box center [433, 567] width 364 height 616
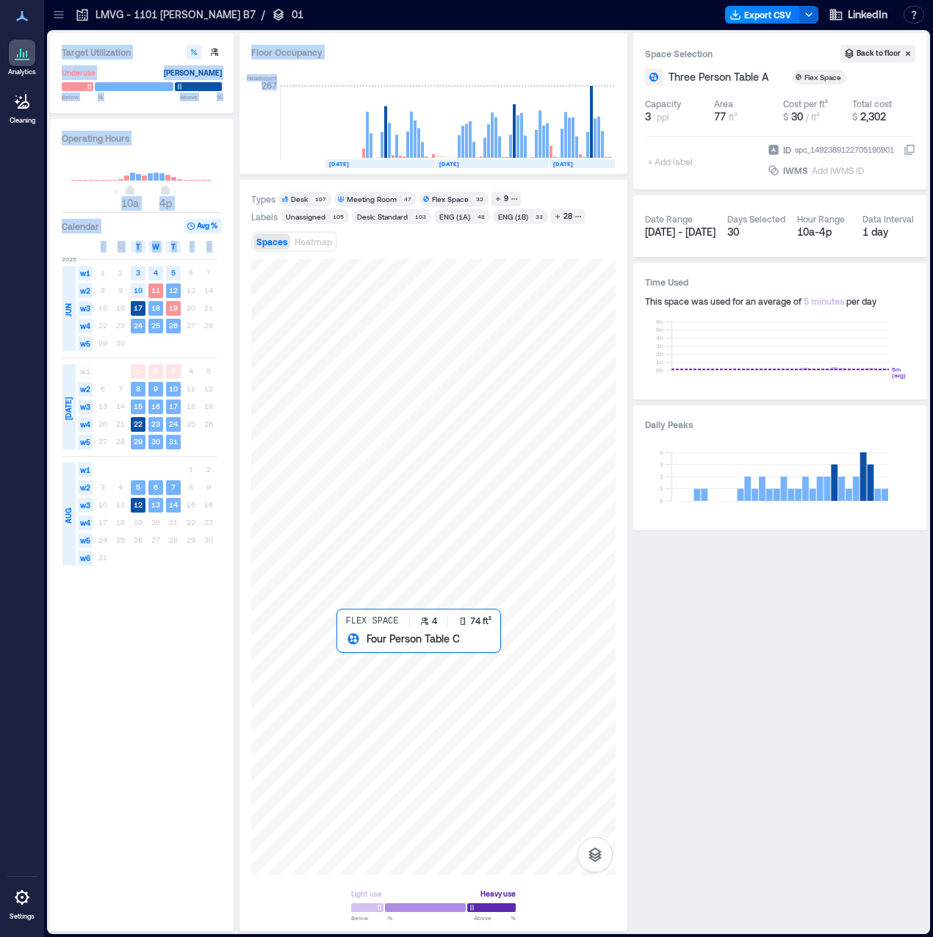
click at [341, 663] on div at bounding box center [433, 567] width 364 height 616
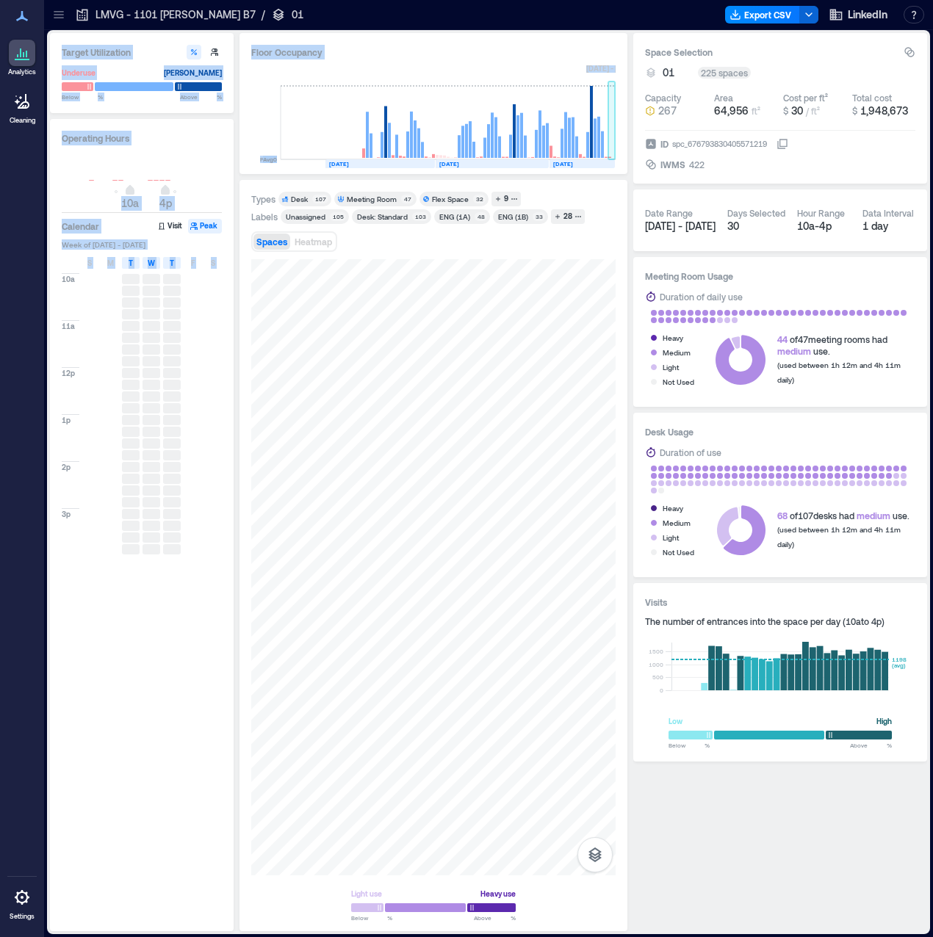
click at [609, 144] on rect at bounding box center [611, 122] width 7 height 73
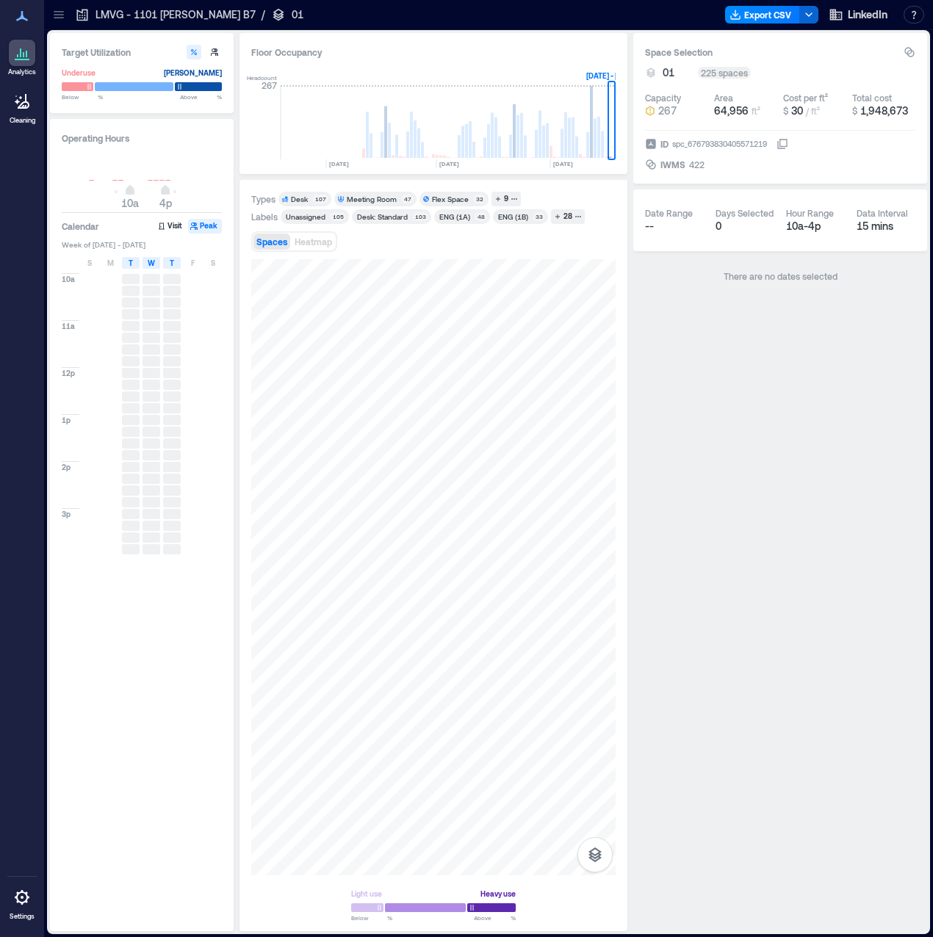
click at [401, 937] on html "Analytics Cleaning Settings My Spaces ASP4 - Singapore 1 Floor LCP1 - Carpinter…" at bounding box center [466, 468] width 933 height 937
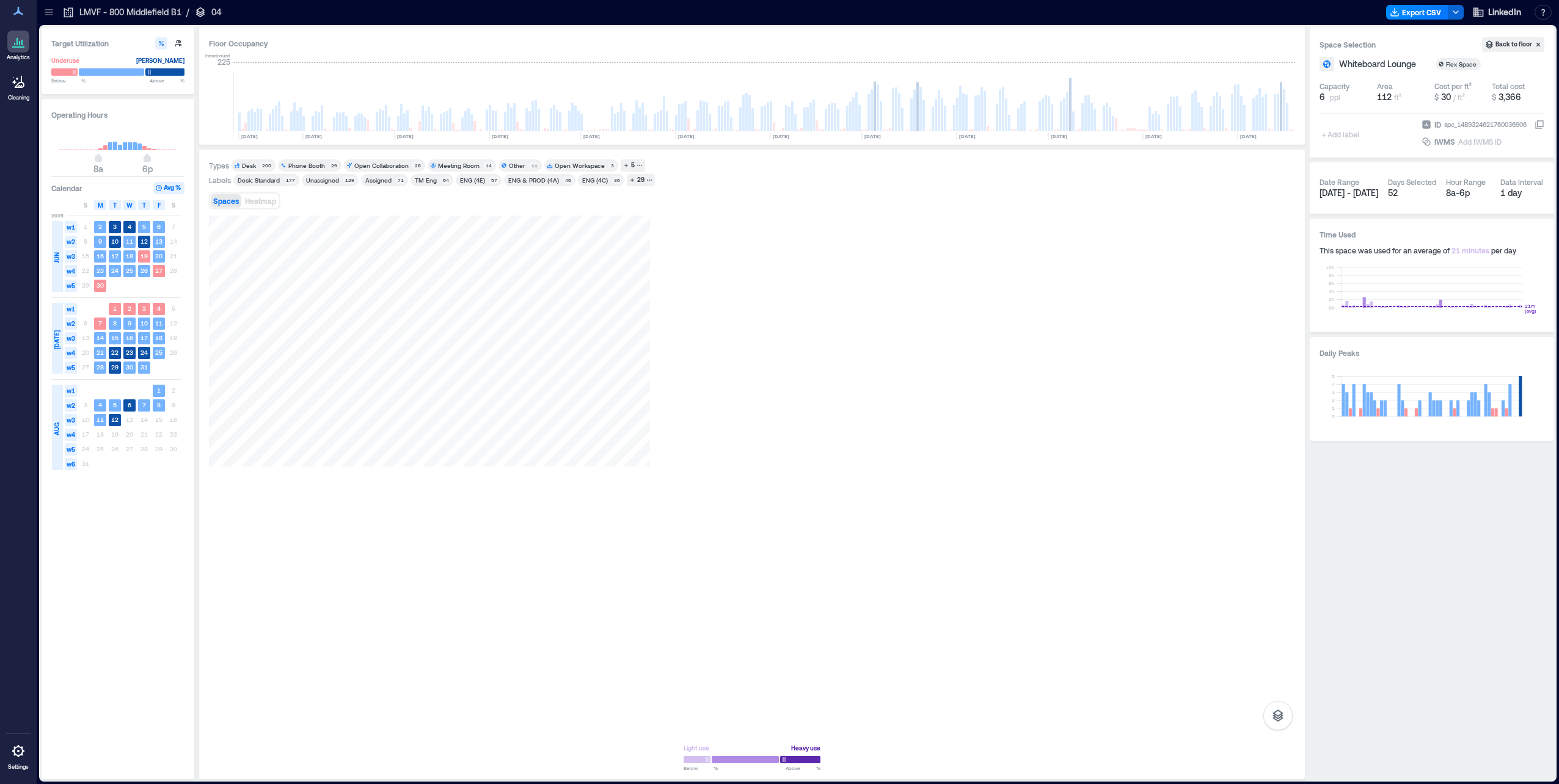
scroll to position [0, 2767]
